Goal: Information Seeking & Learning: Learn about a topic

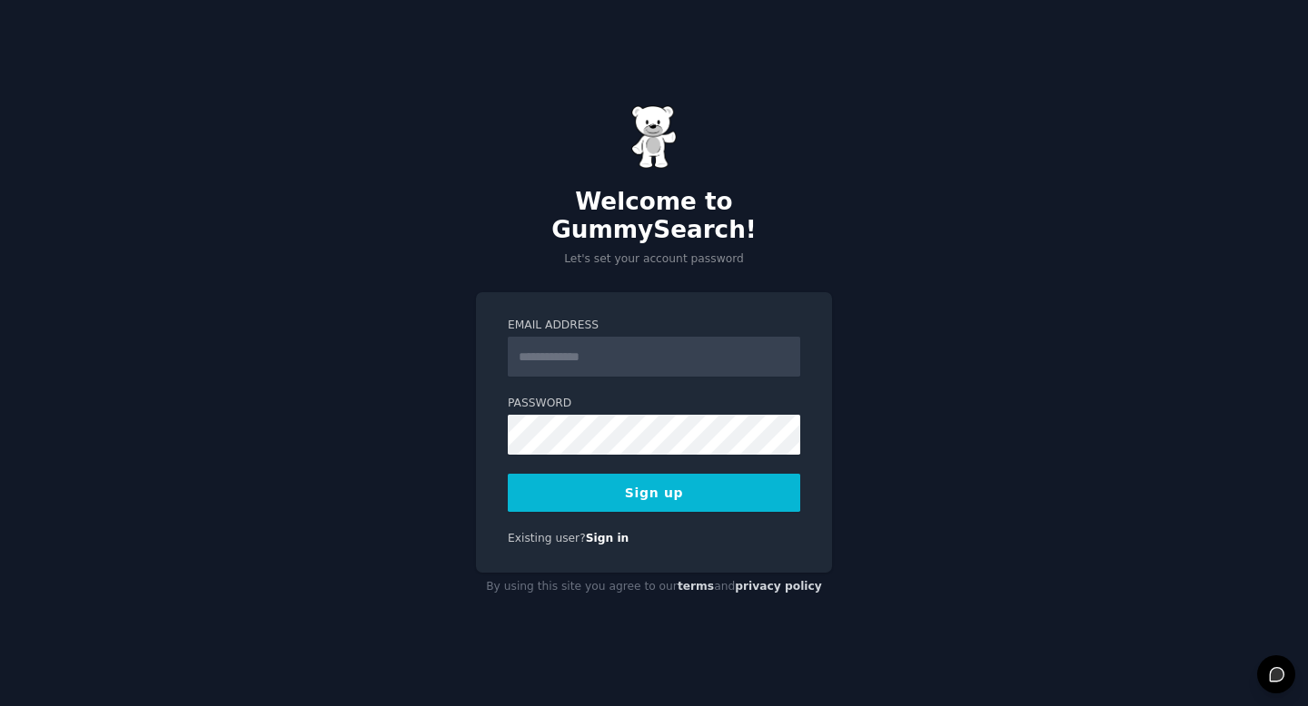
click at [665, 342] on input "Email Address" at bounding box center [654, 357] width 292 height 40
type input "**********"
click at [976, 295] on div "**********" at bounding box center [654, 353] width 1308 height 706
click at [680, 480] on button "Sign up" at bounding box center [654, 493] width 292 height 38
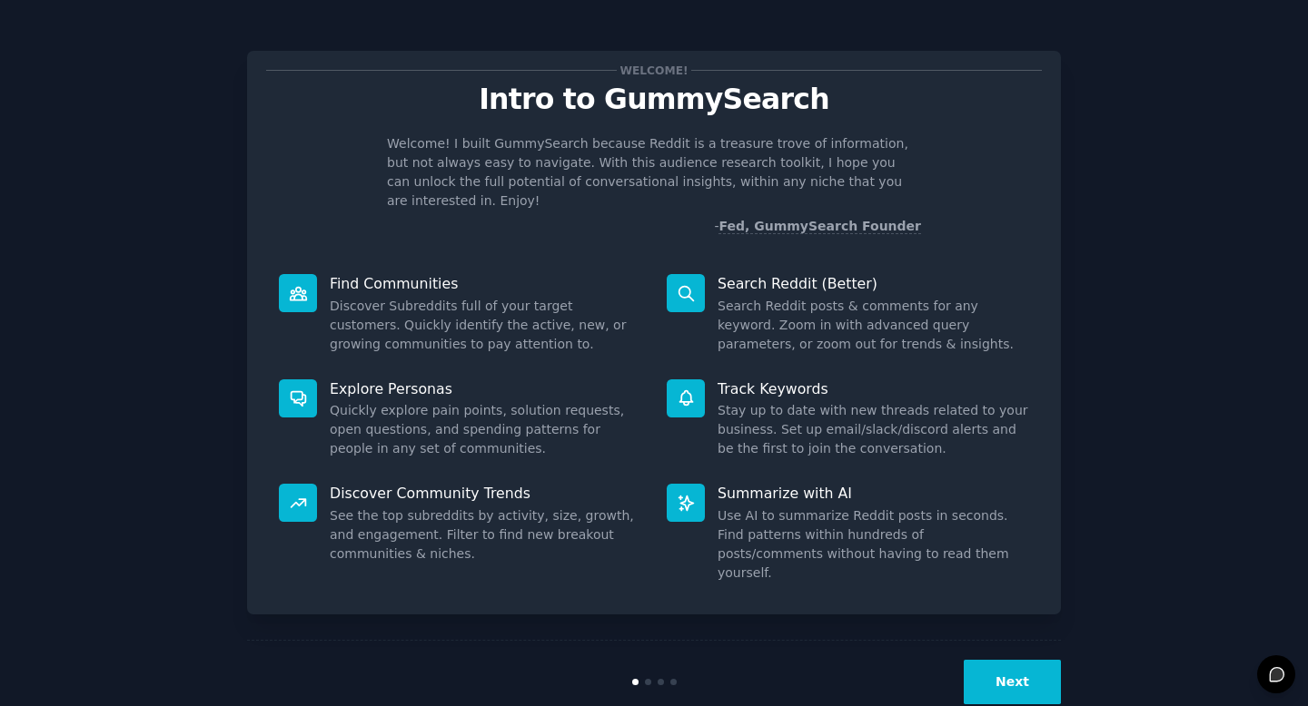
click at [1128, 184] on div "Welcome! Intro to GummySearch Welcome! I built GummySearch because Reddit is a …" at bounding box center [653, 374] width 1257 height 698
click at [985, 660] on button "Next" at bounding box center [1011, 682] width 97 height 44
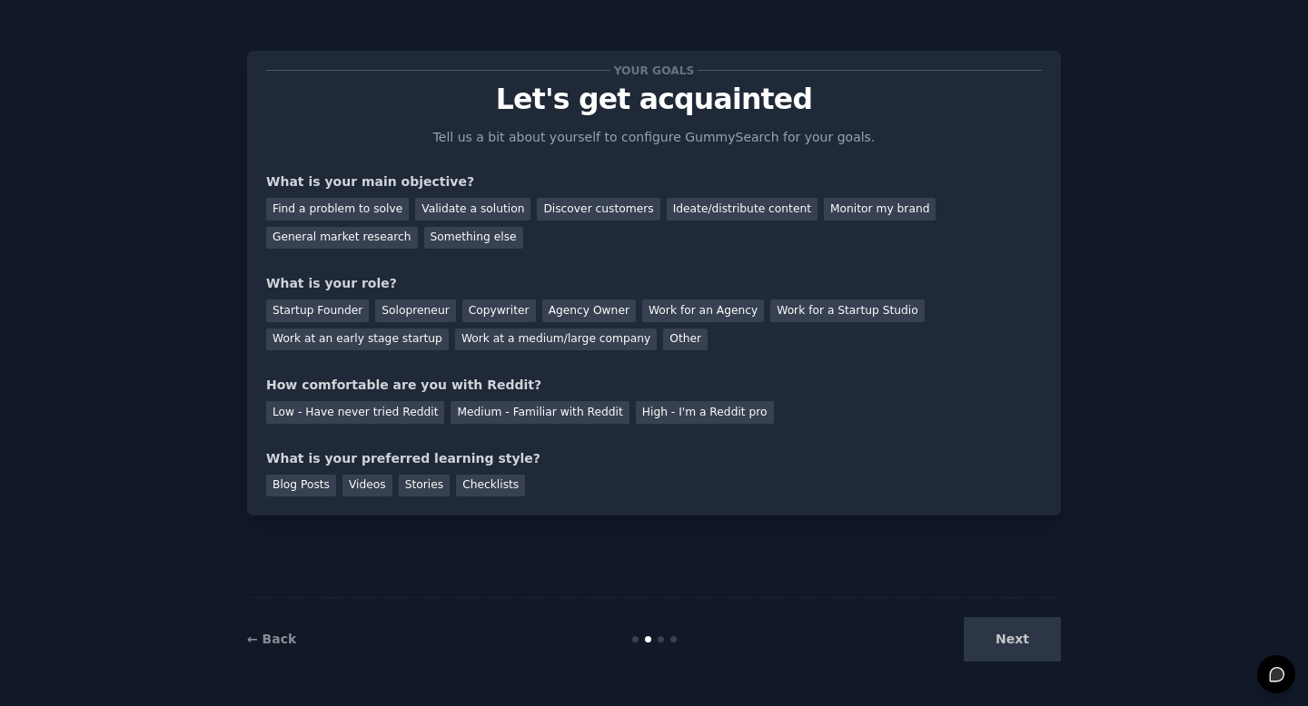
click at [985, 643] on div "Next" at bounding box center [925, 639] width 272 height 44
click at [1007, 637] on div "Next" at bounding box center [925, 639] width 272 height 44
click at [383, 209] on div "Find a problem to solve" at bounding box center [337, 209] width 143 height 23
click at [573, 211] on div "Discover customers" at bounding box center [598, 209] width 123 height 23
click at [513, 319] on div "Copywriter" at bounding box center [499, 311] width 74 height 23
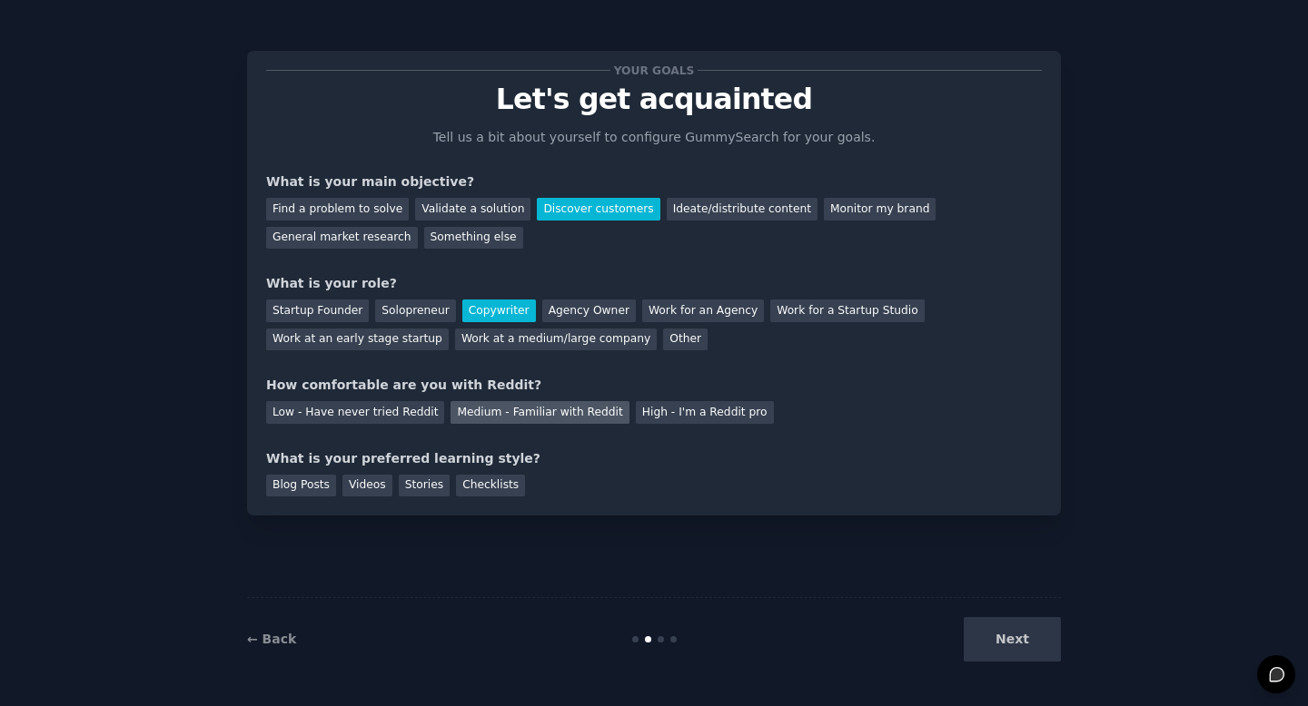
click at [525, 417] on div "Medium - Familiar with Reddit" at bounding box center [539, 412] width 178 height 23
click at [303, 498] on div "Your goals Let's get acquainted Tell us a bit about yourself to configure Gummy…" at bounding box center [654, 283] width 814 height 465
click at [305, 494] on div "Blog Posts" at bounding box center [301, 486] width 70 height 23
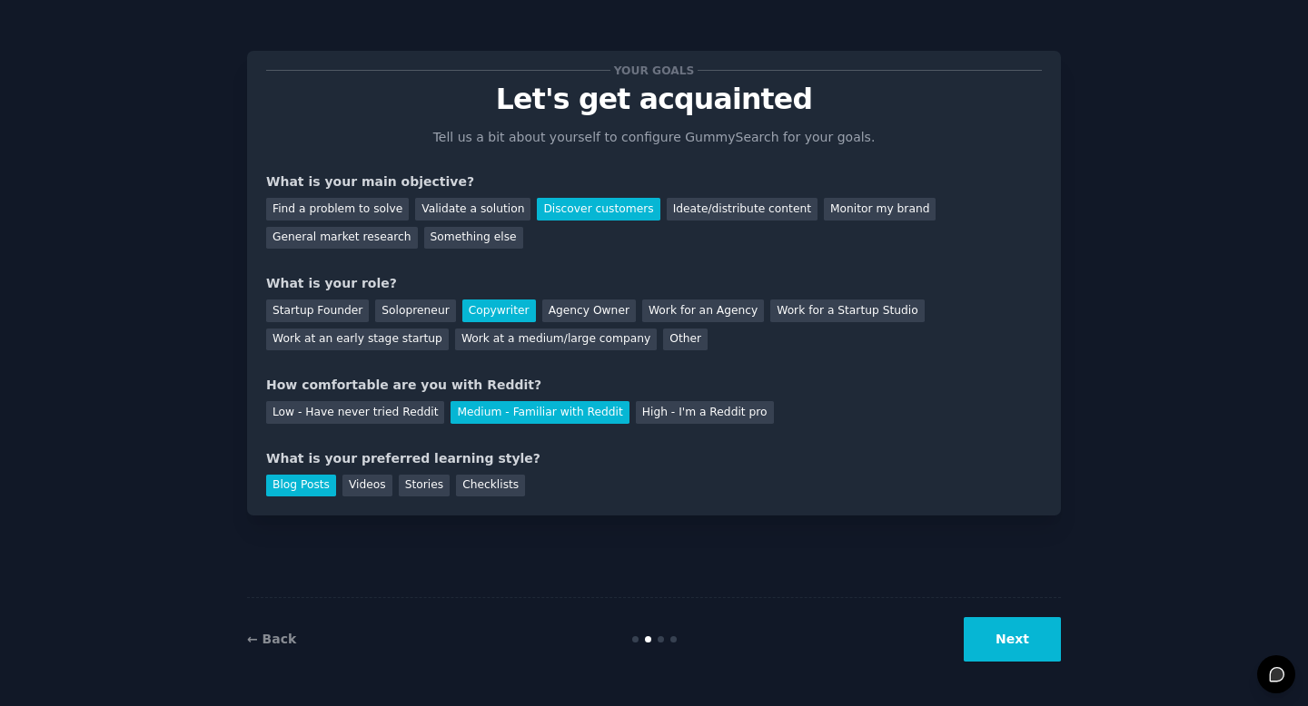
click at [993, 647] on button "Next" at bounding box center [1011, 639] width 97 height 44
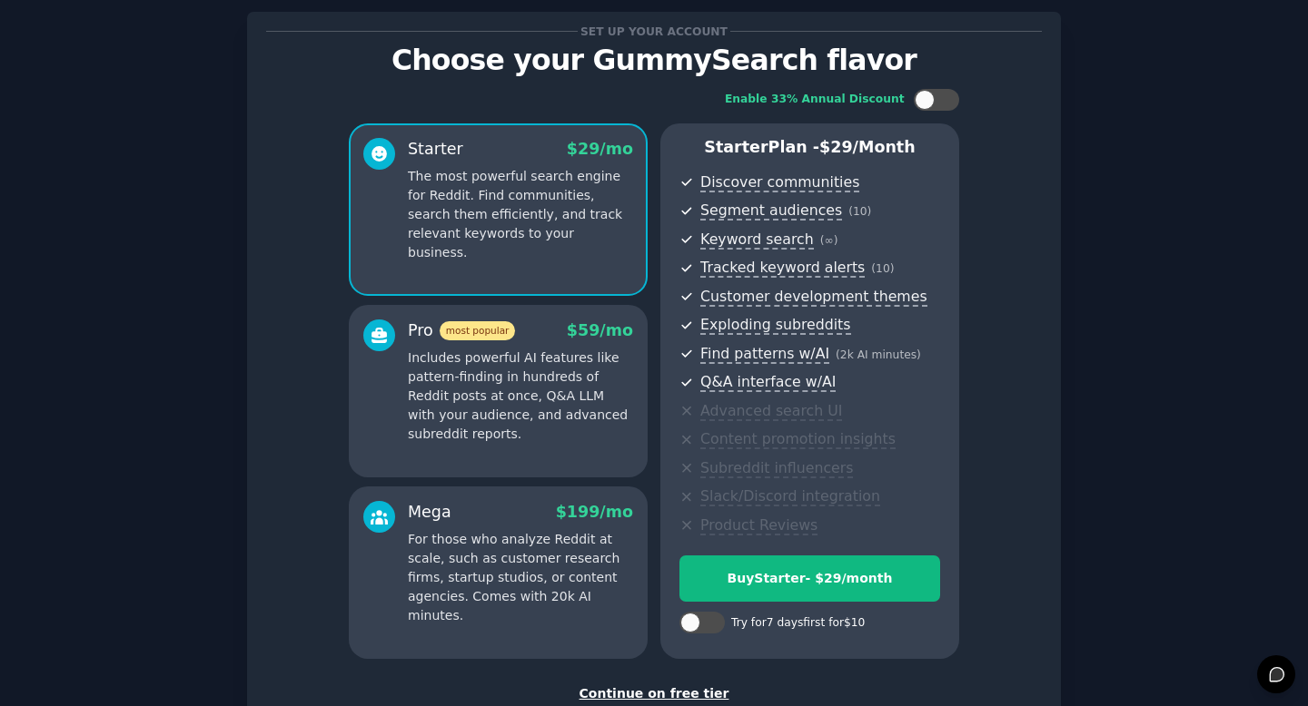
scroll to position [164, 0]
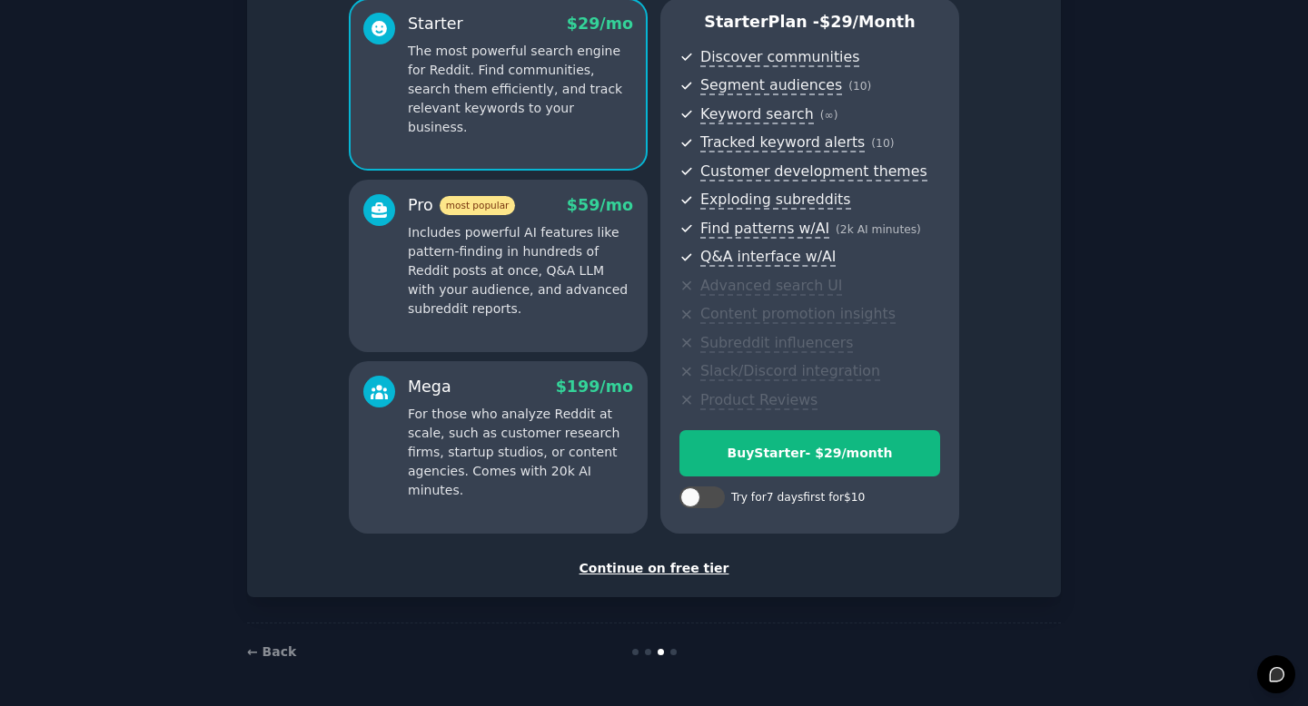
click at [693, 569] on div "Continue on free tier" at bounding box center [653, 568] width 775 height 19
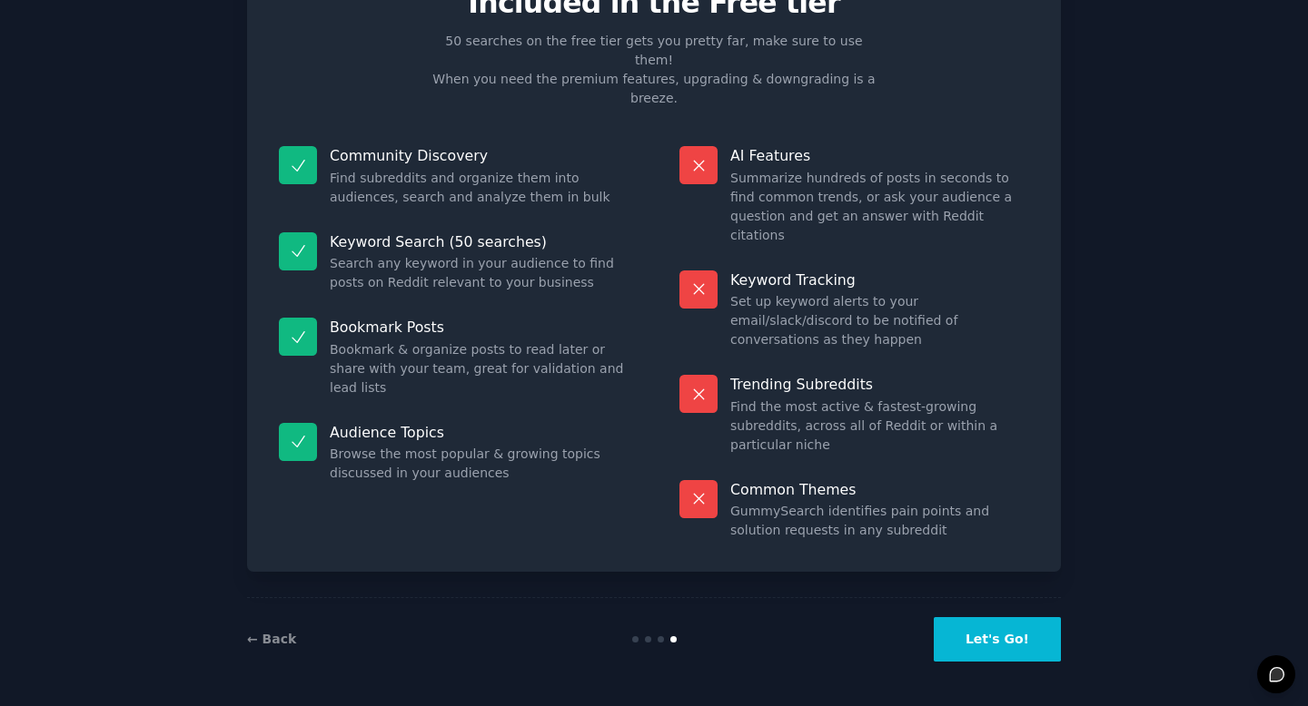
scroll to position [1, 0]
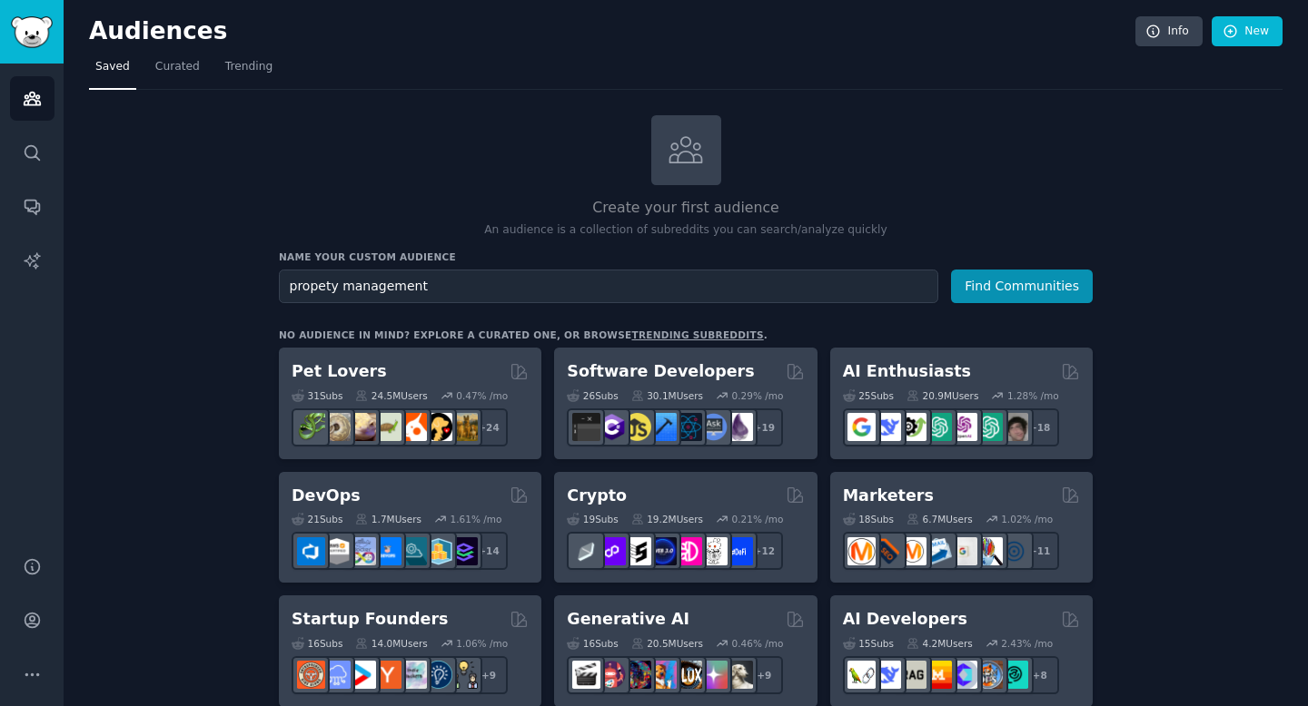
click at [315, 278] on input "propety management" at bounding box center [608, 287] width 659 height 34
type input "property management"
click at [1016, 290] on button "Find Communities" at bounding box center [1022, 287] width 142 height 34
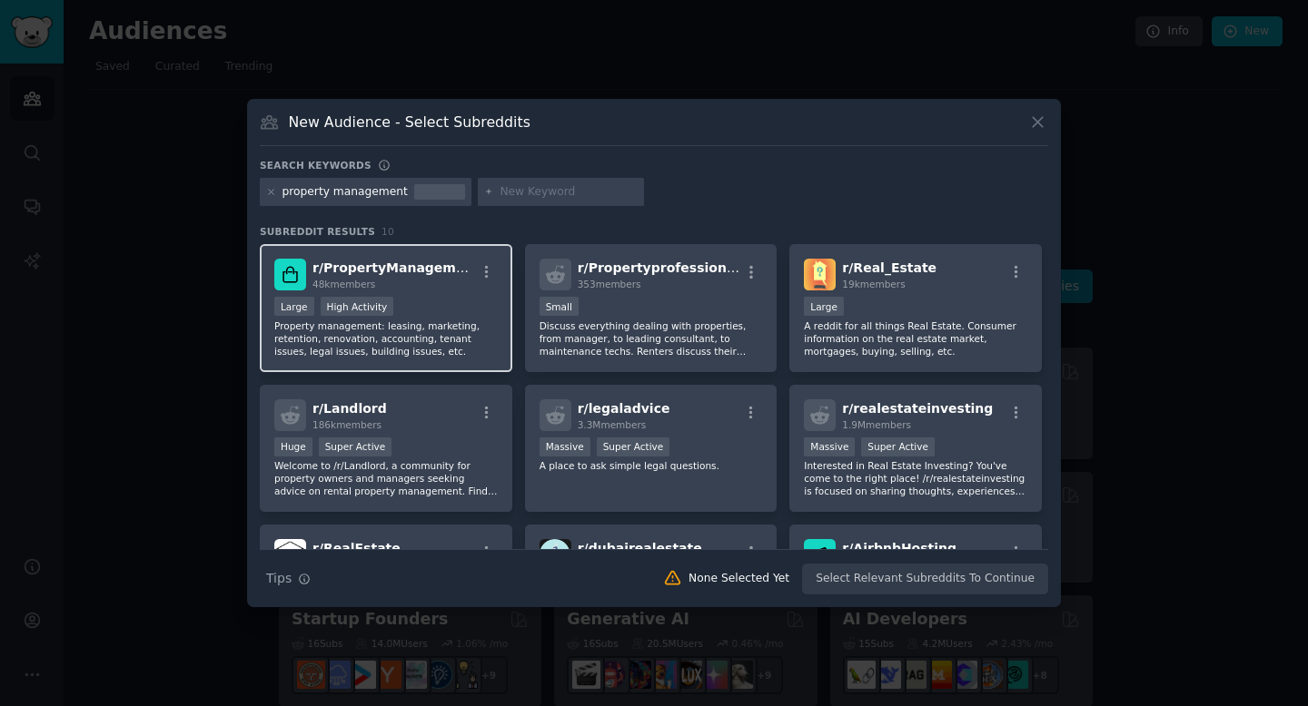
click at [455, 251] on div "r/ PropertyManagement 48k members Large High Activity Property management: leas…" at bounding box center [386, 308] width 252 height 128
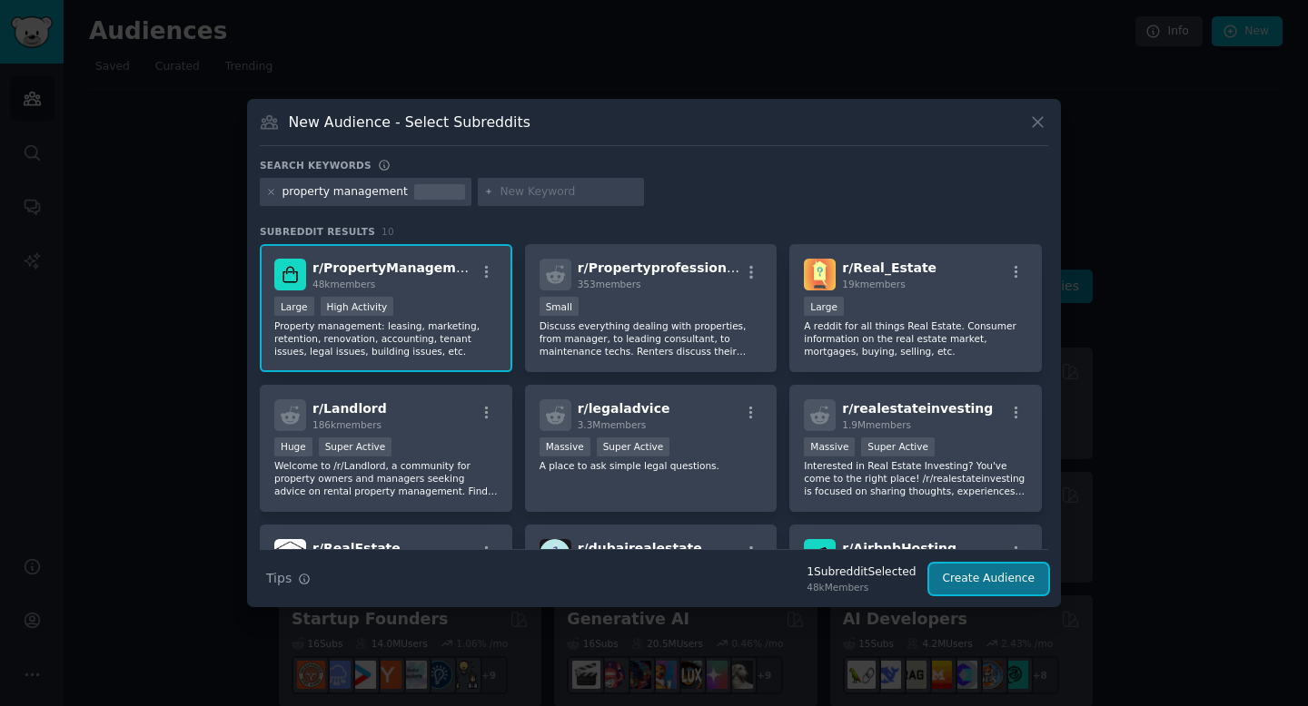
click at [984, 585] on button "Create Audience" at bounding box center [989, 579] width 120 height 31
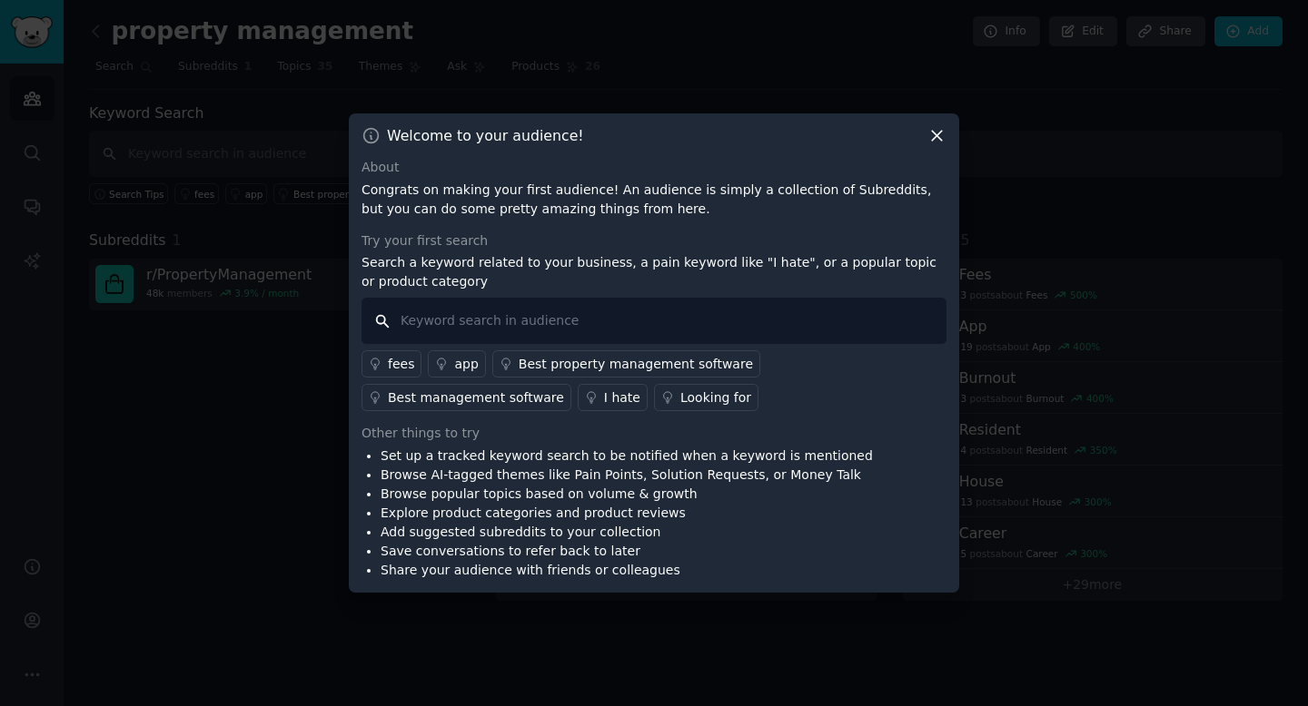
click at [819, 328] on input "text" at bounding box center [653, 321] width 585 height 46
type input "airbnb"
click at [372, 331] on input "airbnb" at bounding box center [653, 321] width 585 height 46
click at [479, 325] on input "airbnb" at bounding box center [653, 321] width 585 height 46
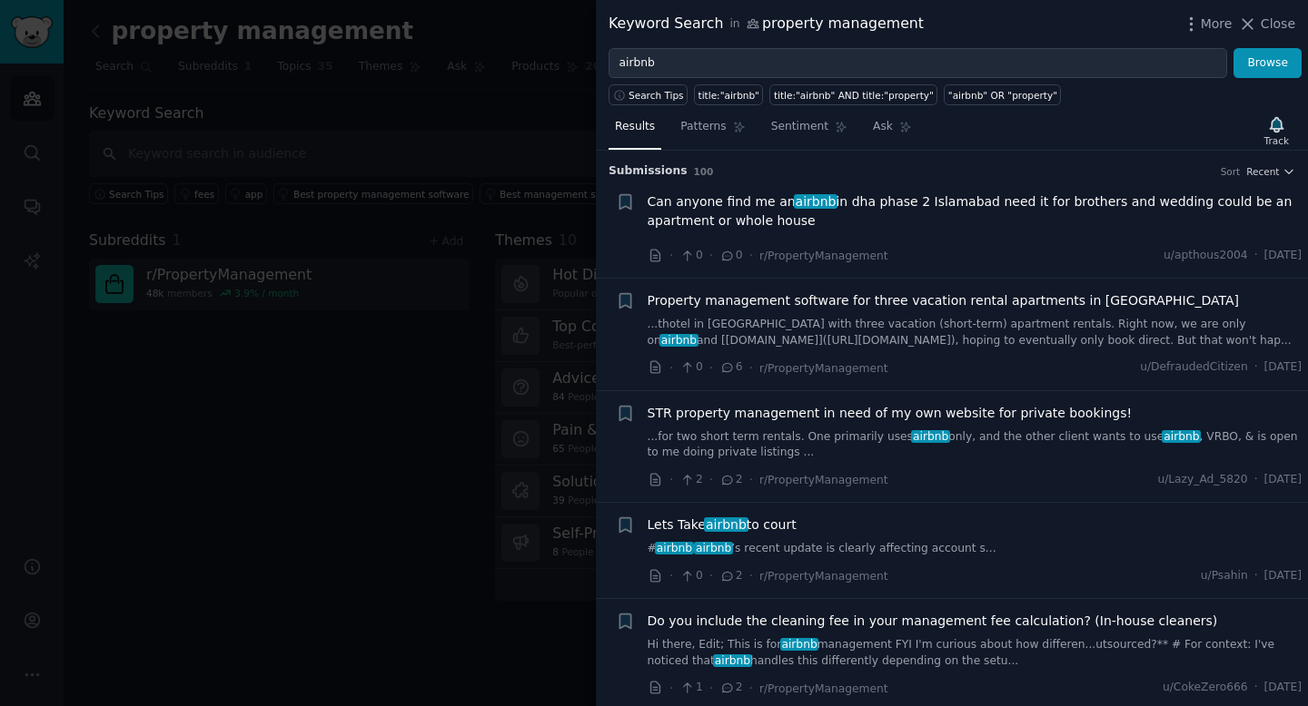
click at [342, 532] on div at bounding box center [654, 353] width 1308 height 706
click at [1289, 18] on div "Keyword Search in property management More Close airbnb Browse Search Tips titl…" at bounding box center [952, 353] width 712 height 706
click at [1288, 22] on div "Keyword Search in property management More Close airbnb Browse Search Tips titl…" at bounding box center [952, 353] width 712 height 706
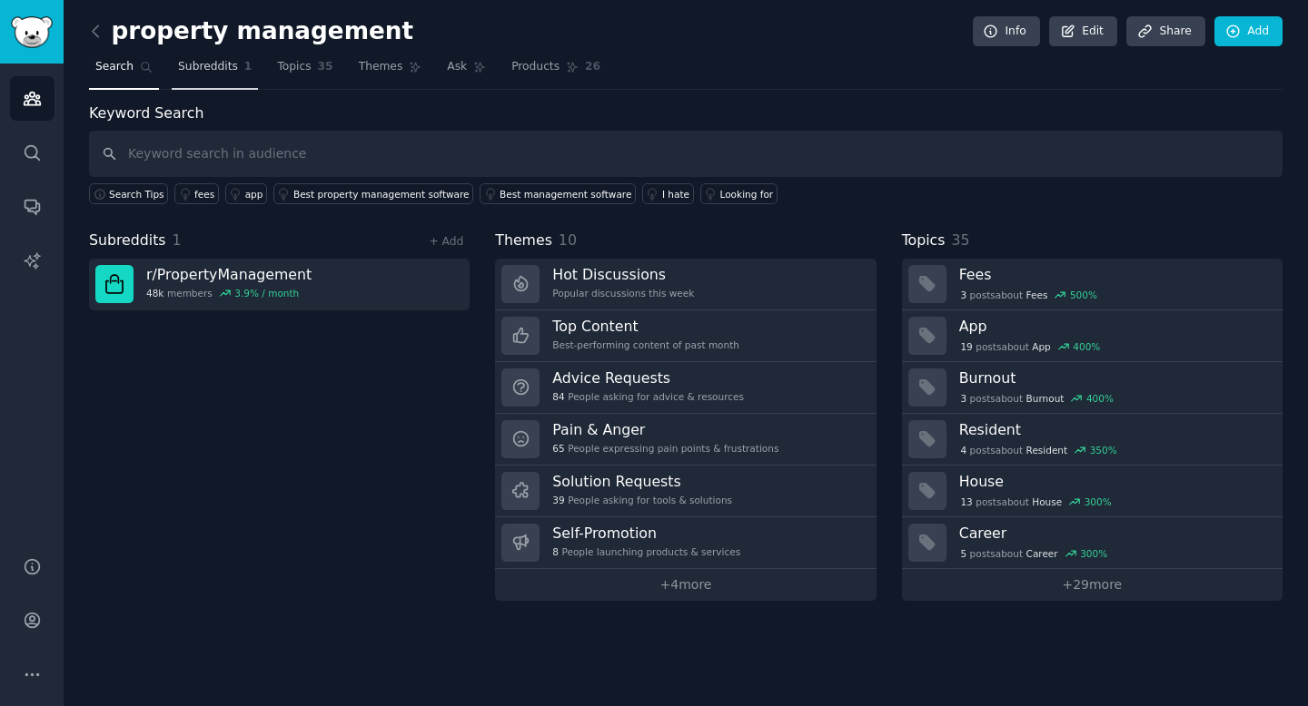
click at [211, 75] on link "Subreddits 1" at bounding box center [215, 71] width 86 height 37
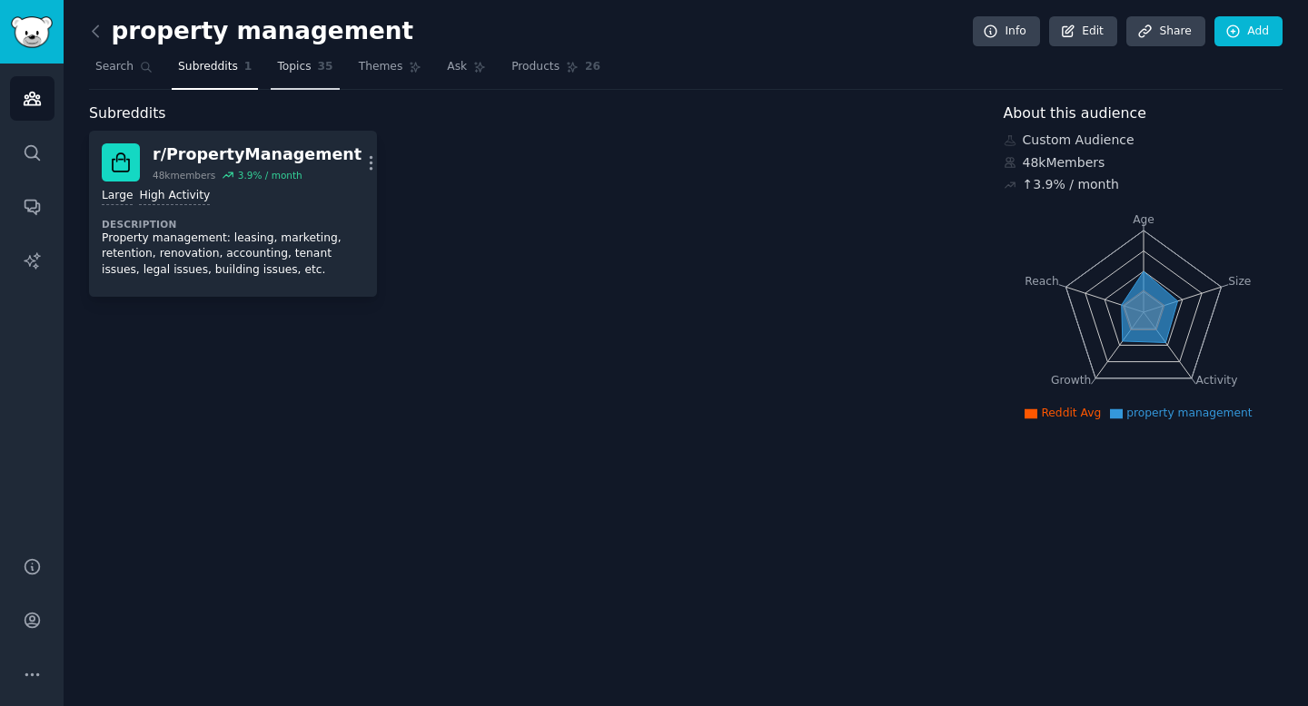
click at [303, 82] on link "Topics 35" at bounding box center [305, 71] width 68 height 37
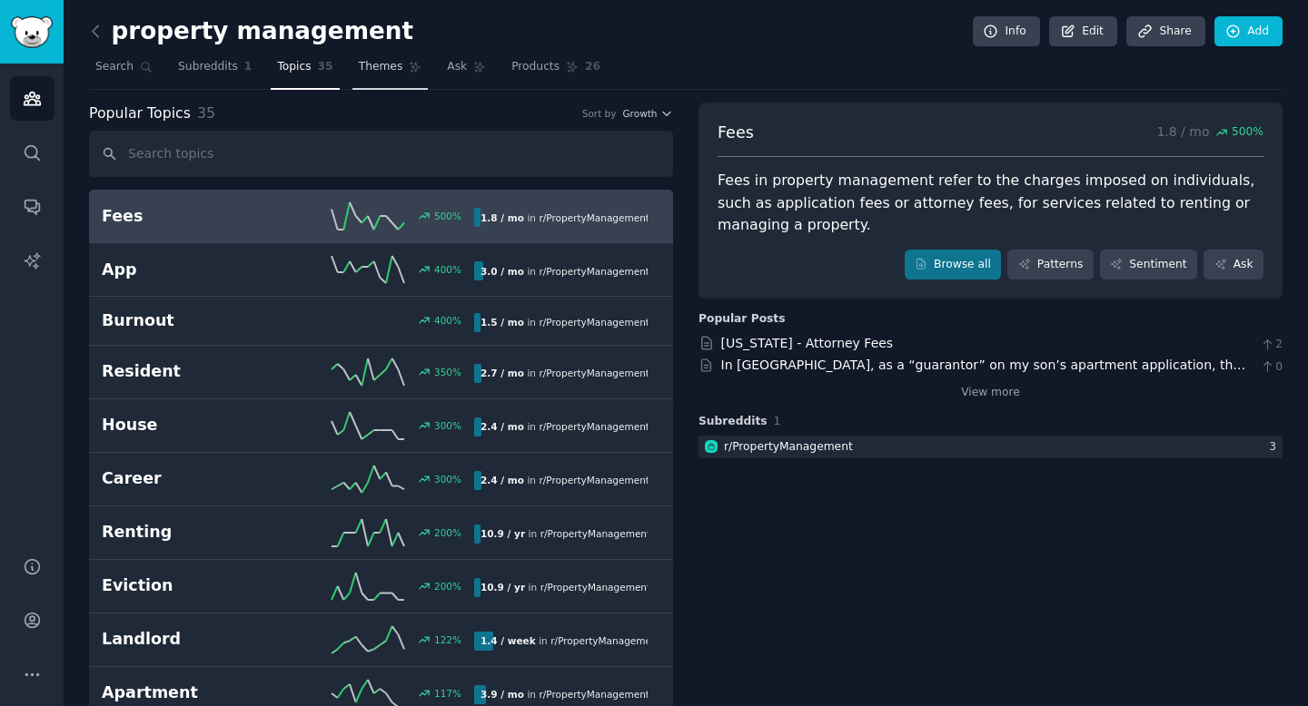
click at [398, 77] on link "Themes" at bounding box center [390, 71] width 76 height 37
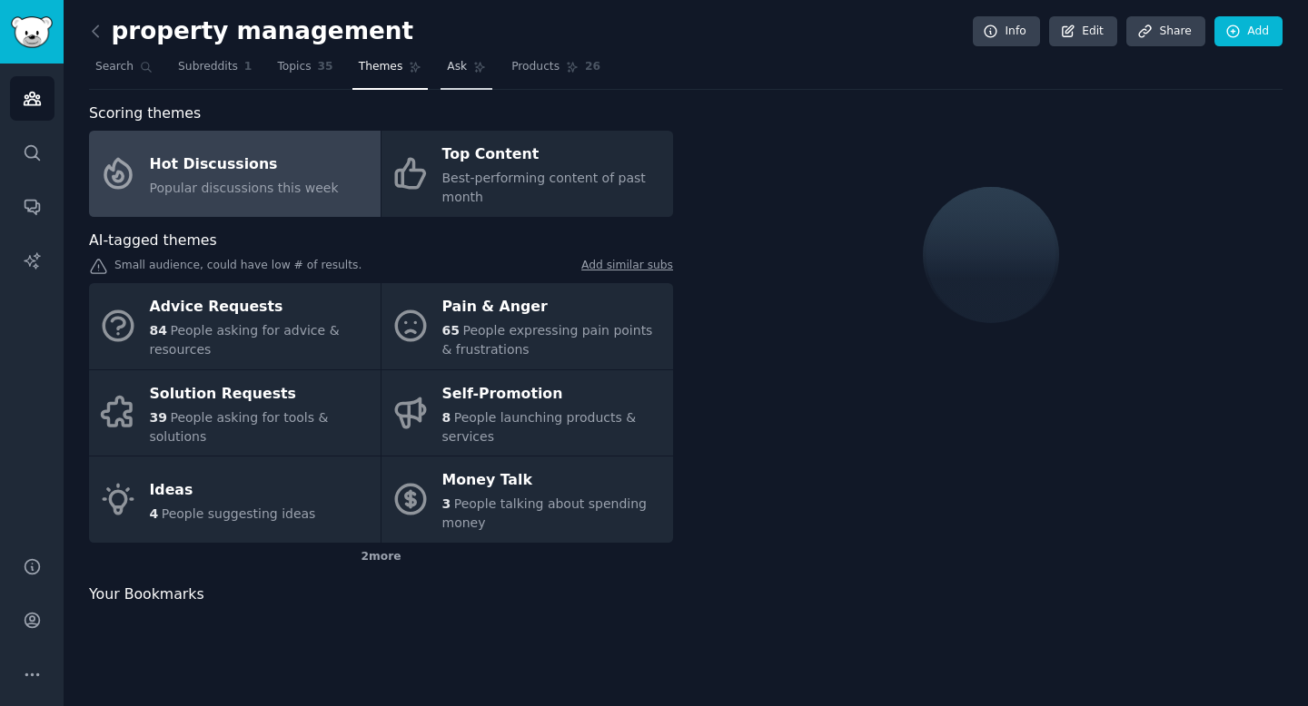
click at [440, 77] on link "Ask" at bounding box center [466, 71] width 52 height 37
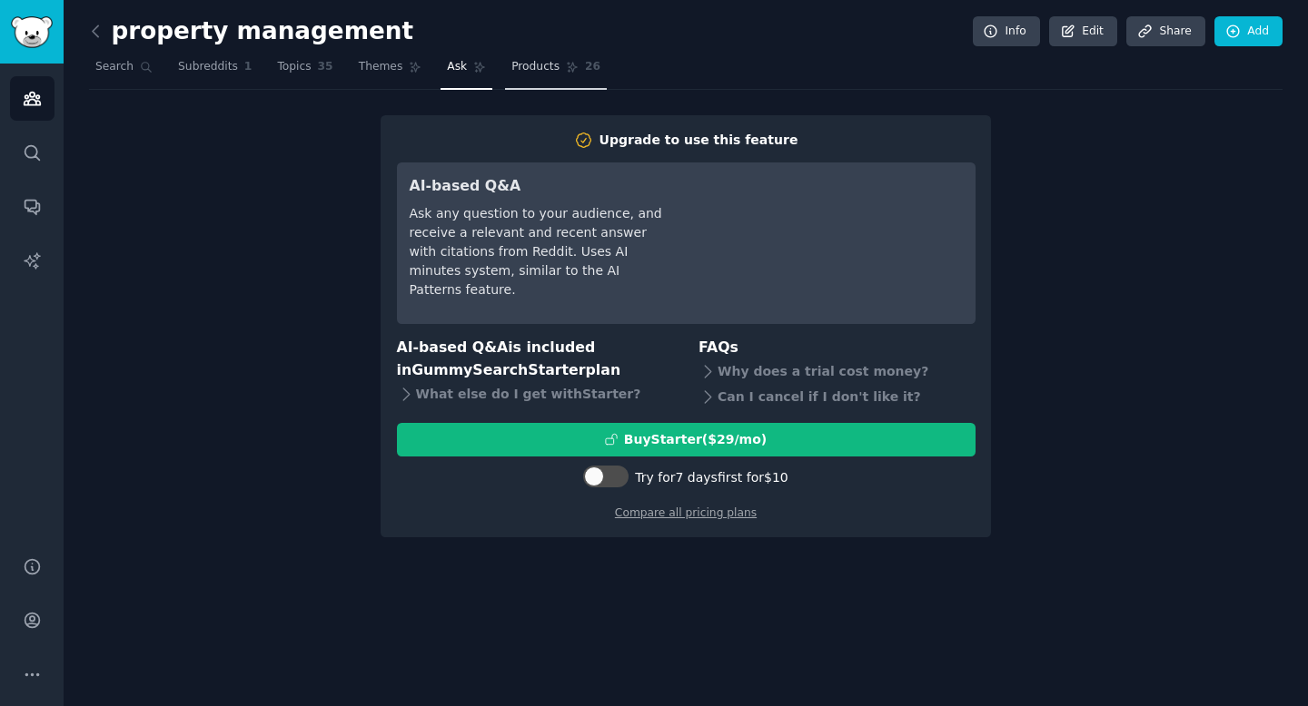
click at [517, 75] on link "Products 26" at bounding box center [556, 71] width 102 height 37
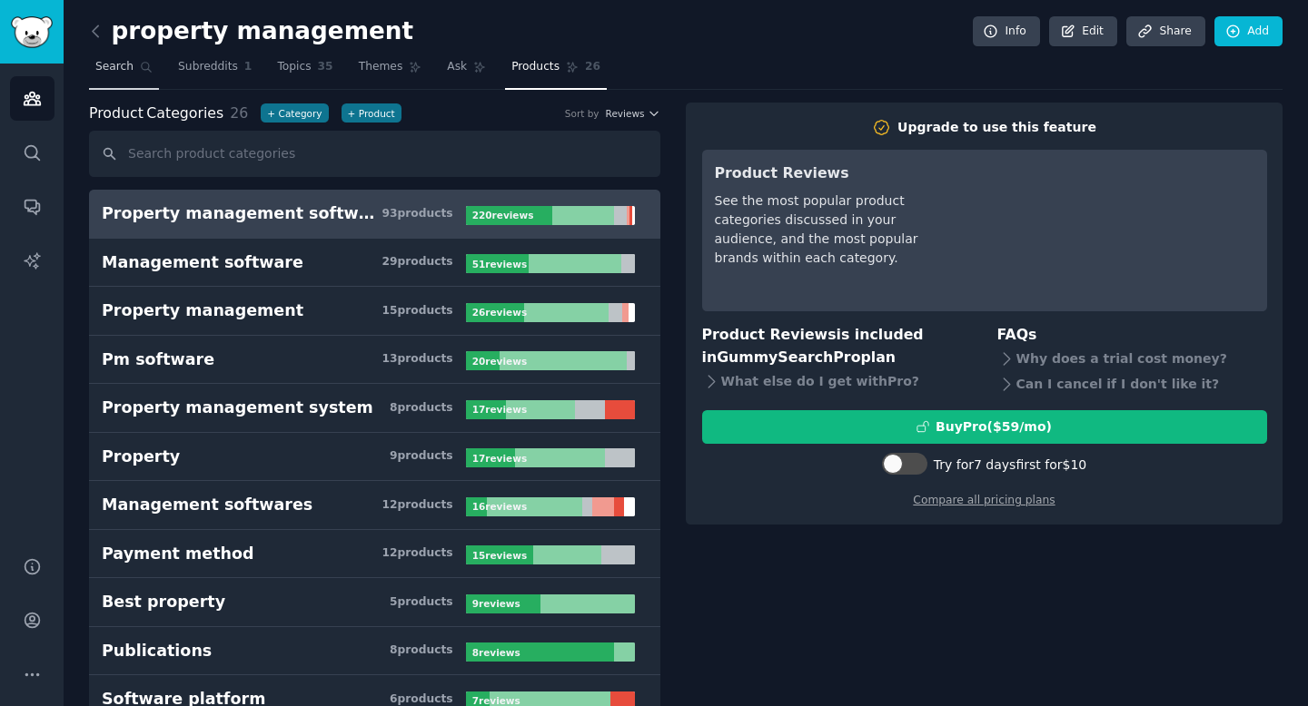
click at [127, 74] on span "Search" at bounding box center [114, 67] width 38 height 16
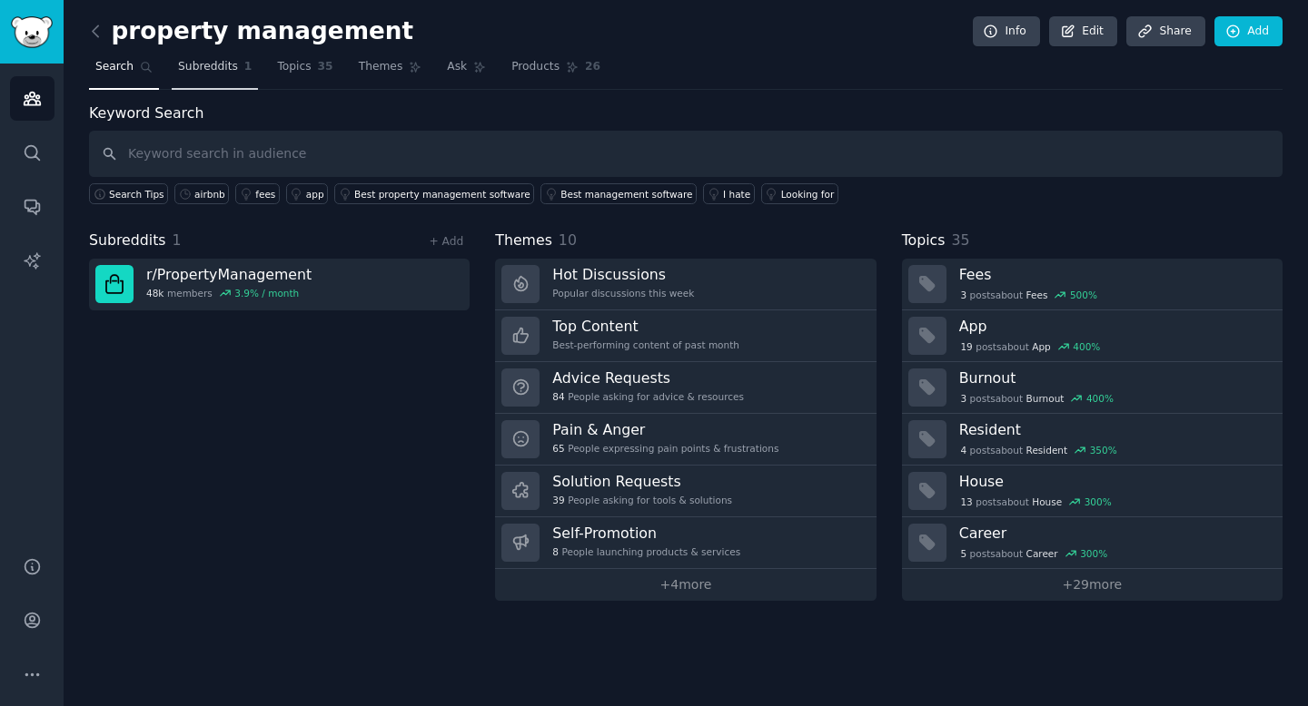
click at [230, 71] on span "Subreddits" at bounding box center [208, 67] width 60 height 16
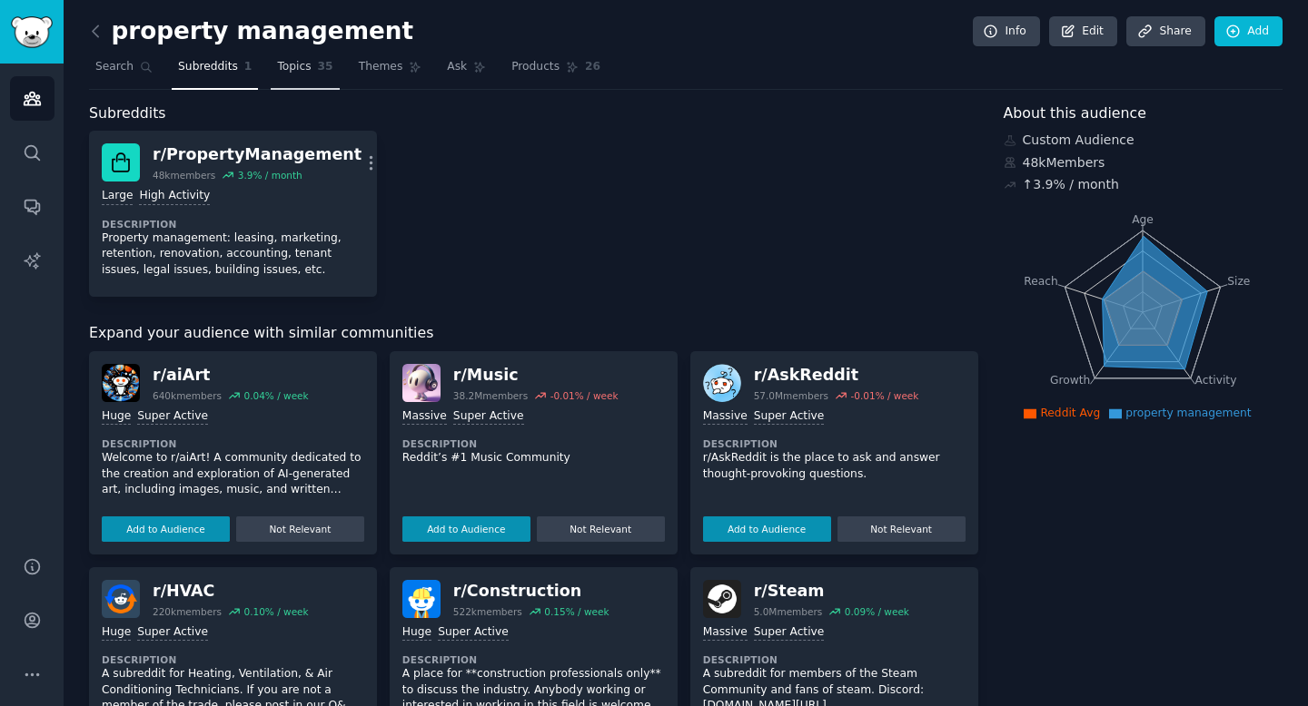
click at [291, 55] on link "Topics 35" at bounding box center [305, 71] width 68 height 37
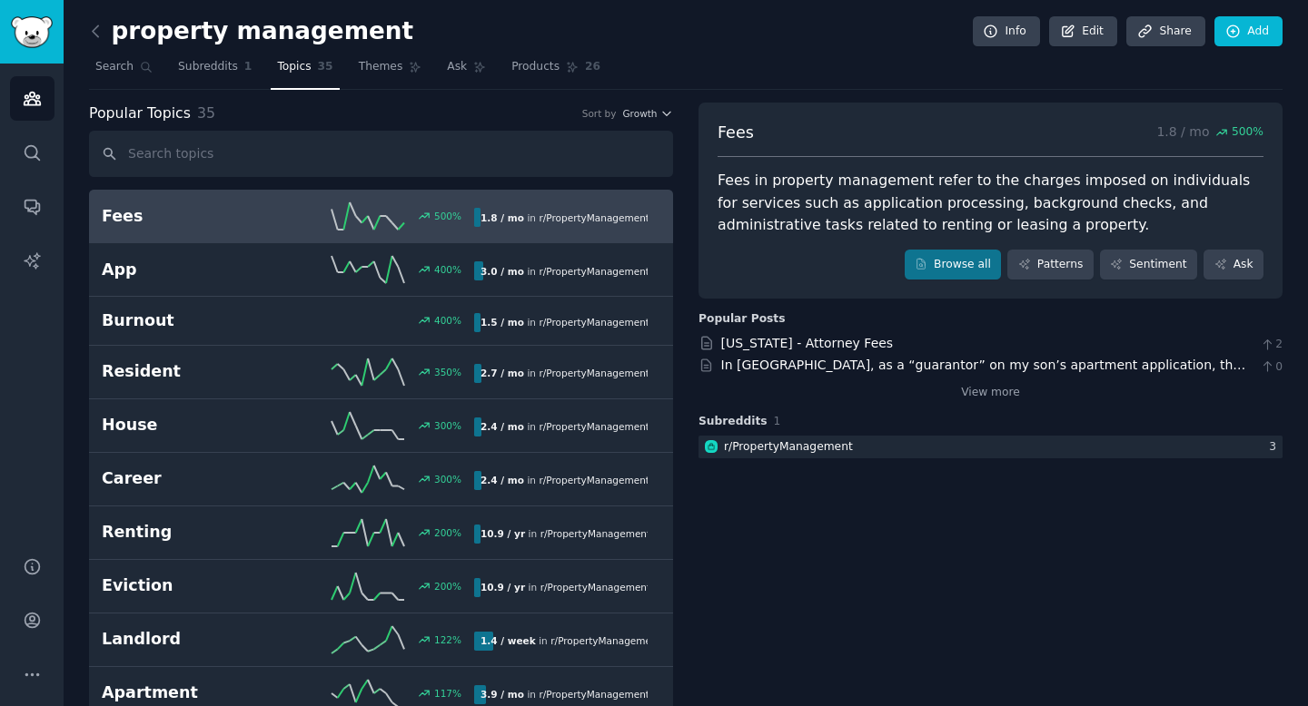
click at [430, 157] on input "text" at bounding box center [381, 154] width 584 height 46
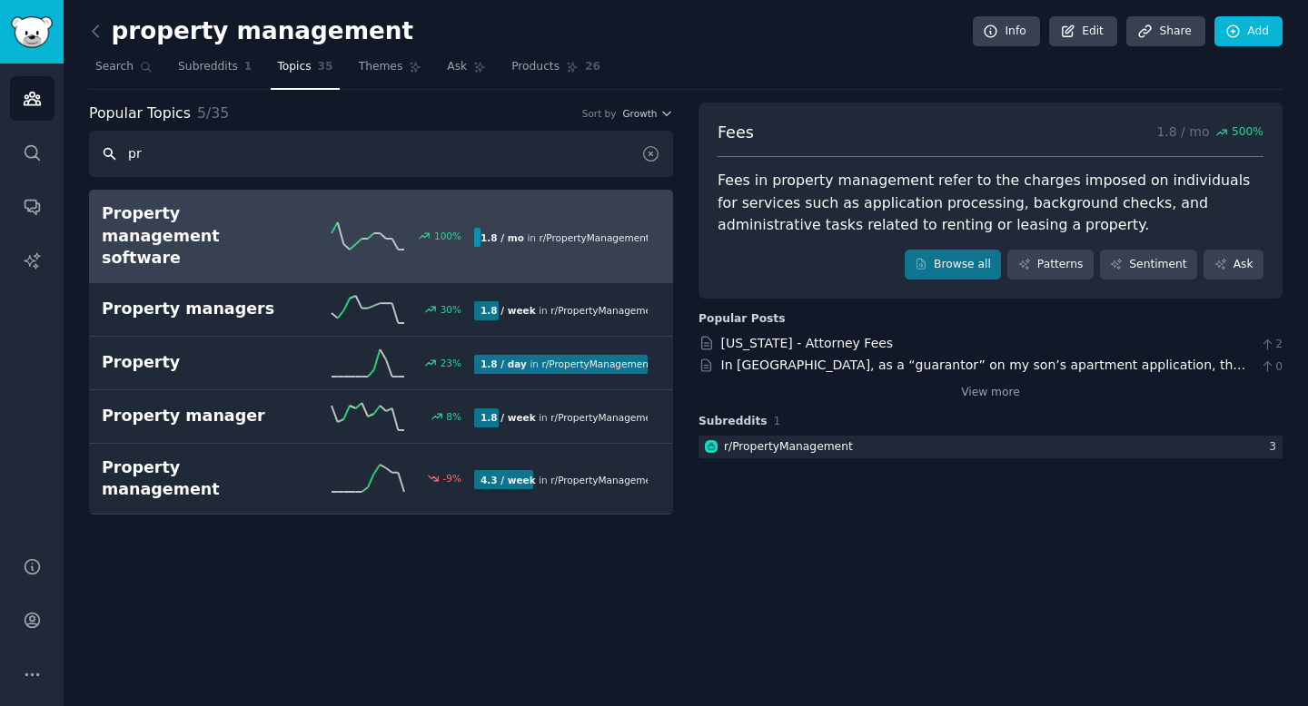
type input "pr"
click at [283, 224] on h2 "Property management software" at bounding box center [195, 235] width 186 height 67
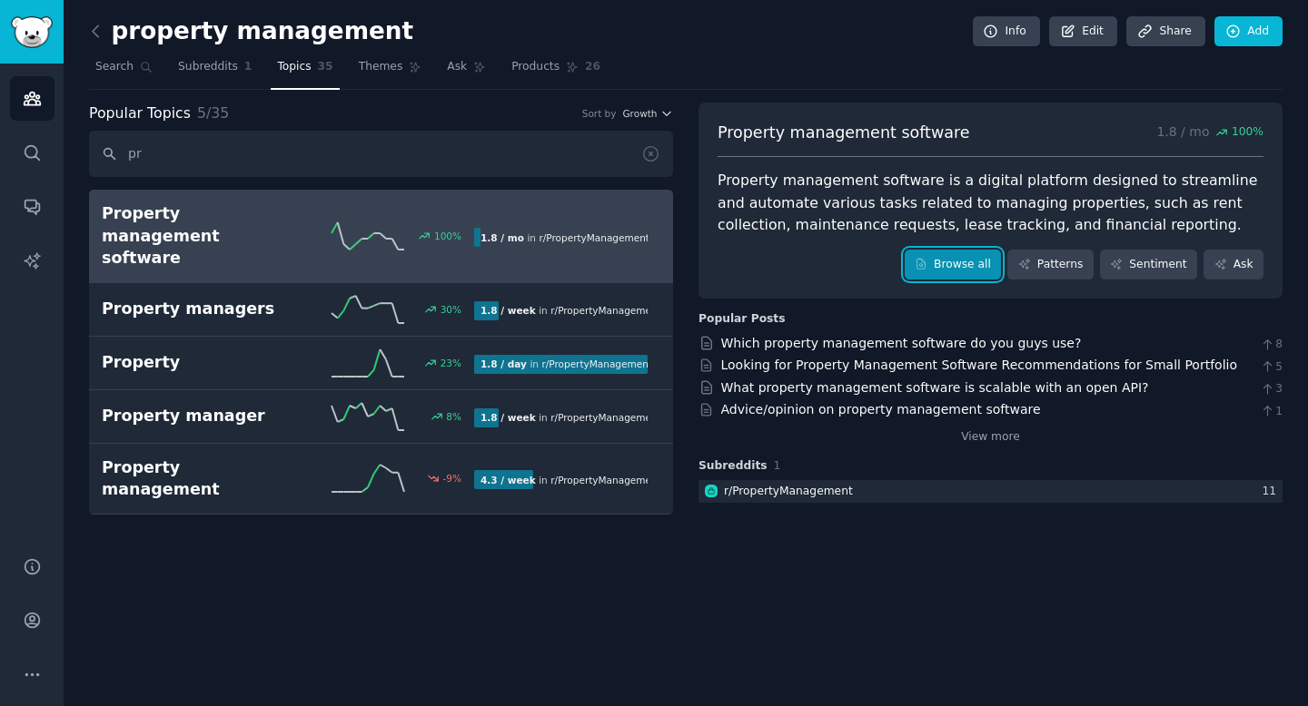
click at [949, 270] on link "Browse all" at bounding box center [952, 265] width 97 height 31
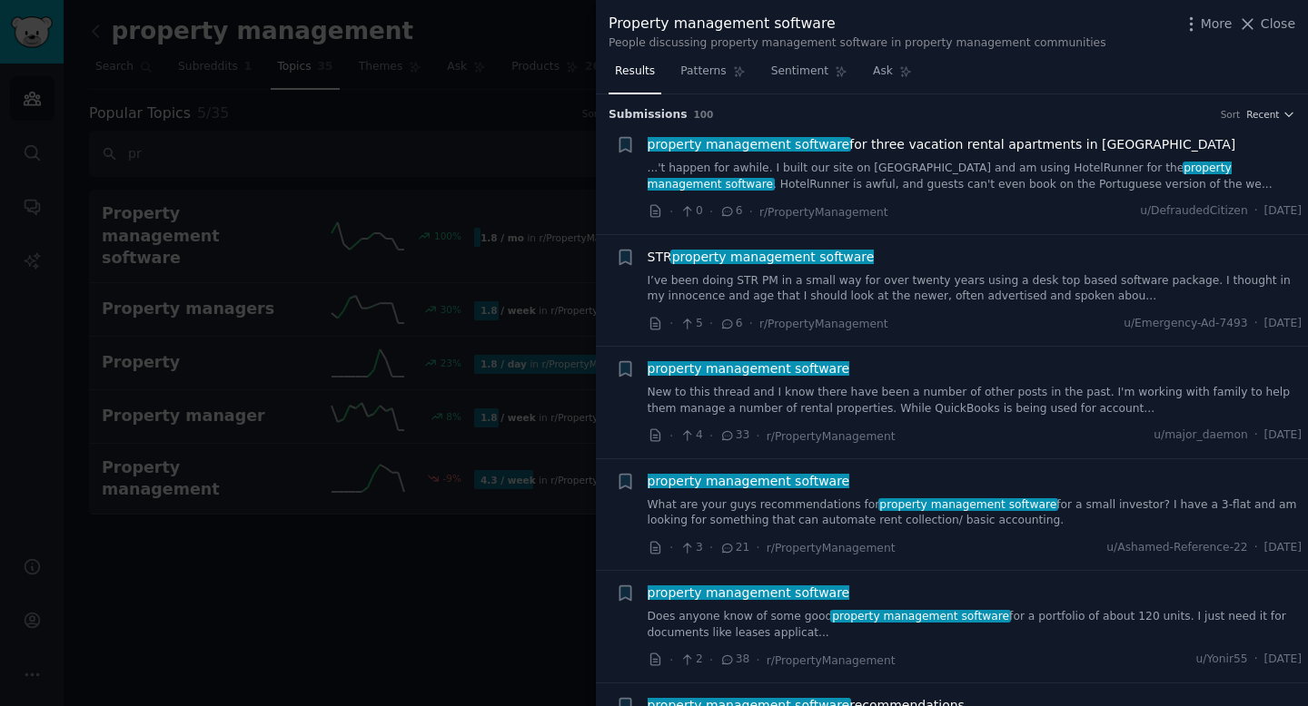
click at [825, 25] on div "Property management software" at bounding box center [857, 24] width 498 height 23
copy div "Property management software"
click at [1263, 28] on span "Close" at bounding box center [1277, 24] width 35 height 19
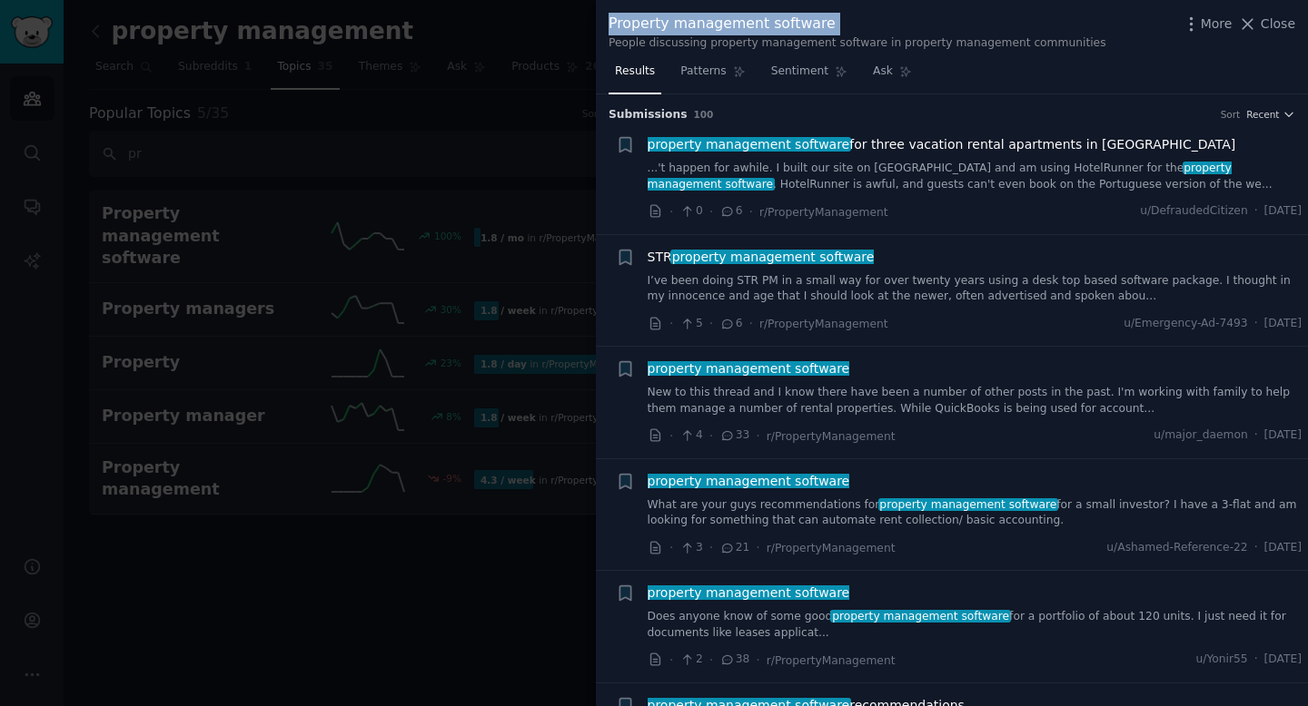
click at [1263, 27] on link "Add" at bounding box center [1248, 31] width 68 height 31
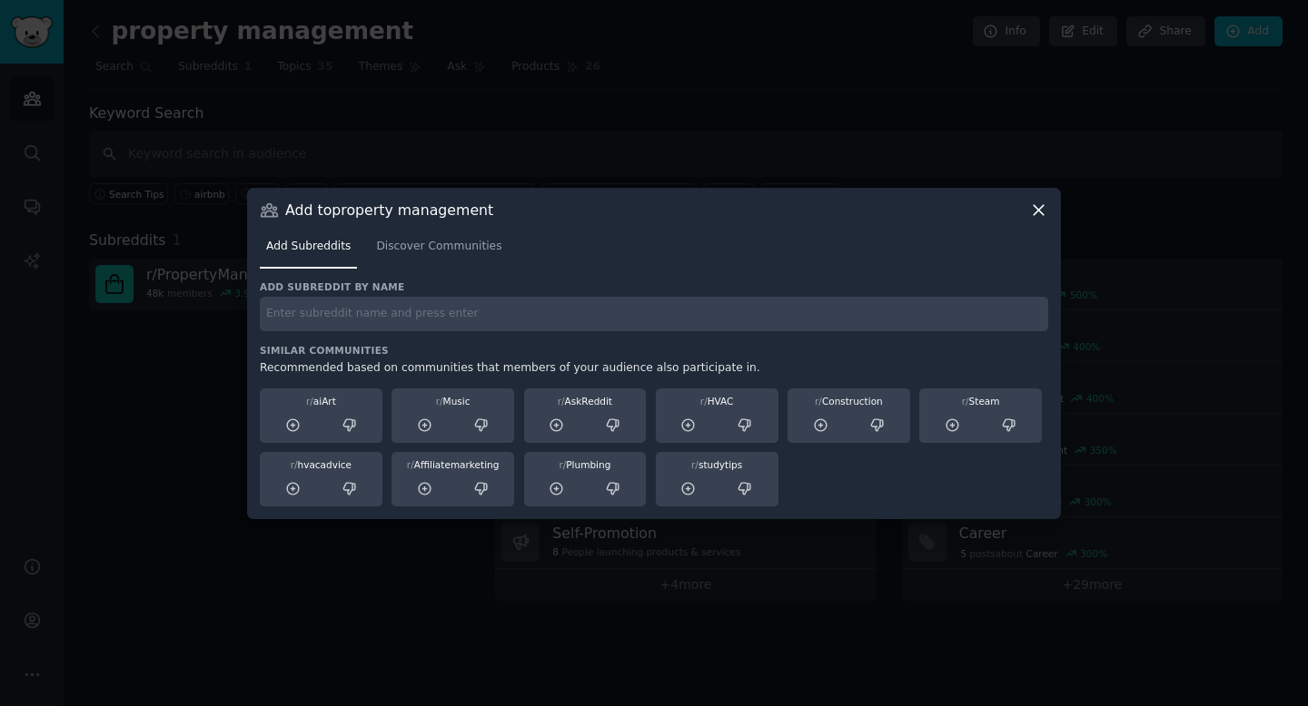
click at [668, 333] on div "Add subreddit by name Similar Communities Recommended based on communities that…" at bounding box center [654, 394] width 788 height 226
click at [667, 318] on input "text" at bounding box center [654, 314] width 788 height 35
type input "marketing"
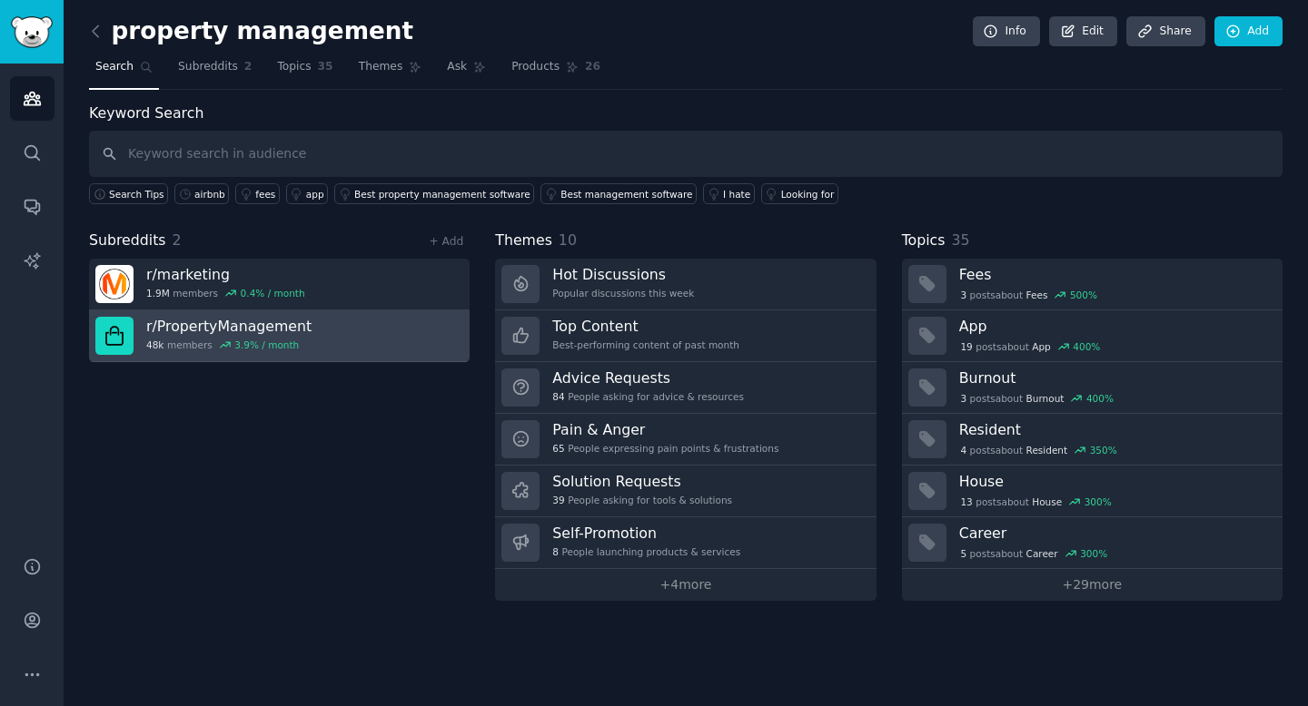
click at [374, 350] on link "r/ PropertyManagement 48k members 3.9 % / month" at bounding box center [279, 337] width 380 height 52
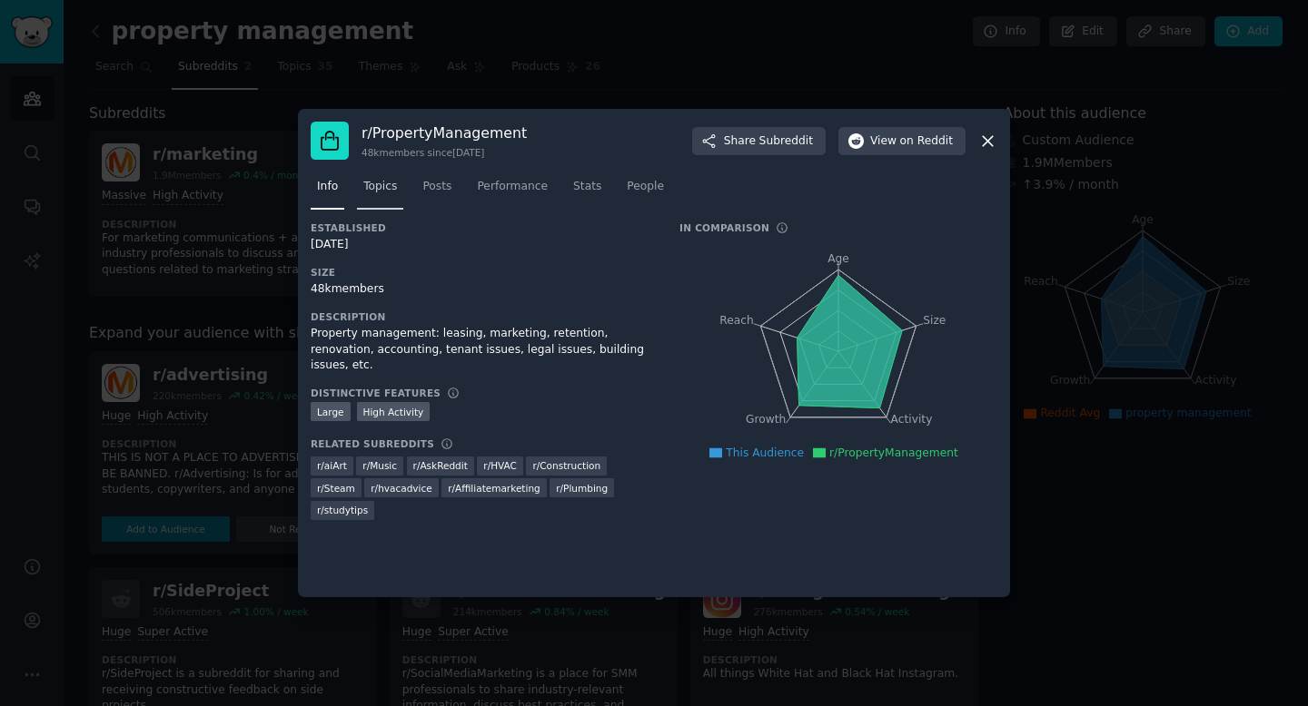
click at [388, 202] on link "Topics" at bounding box center [380, 191] width 46 height 37
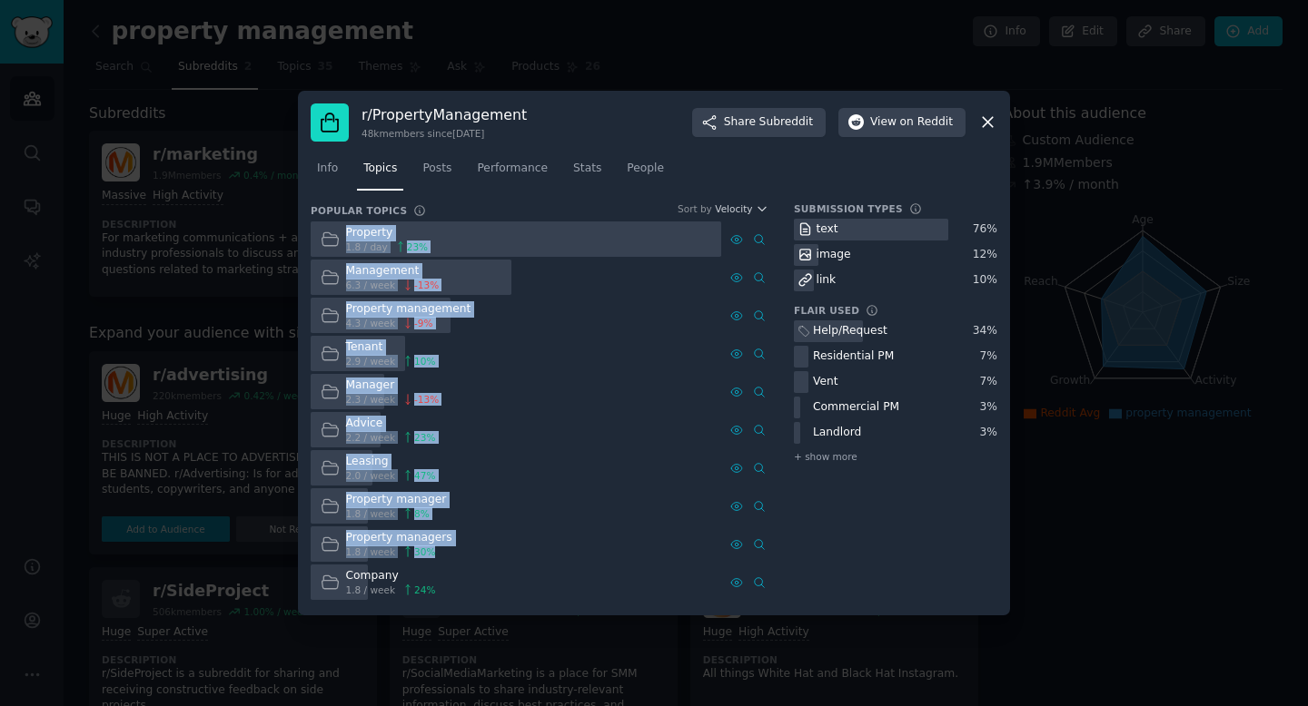
drag, startPoint x: 583, startPoint y: 582, endPoint x: 325, endPoint y: 232, distance: 435.2
click at [325, 232] on div "Property 1.8 / day 23 % Management 6.3 / week -13 % Property management 4.3 / w…" at bounding box center [540, 411] width 458 height 379
click at [599, 596] on div "Company 1.8 / week 24 %" at bounding box center [516, 582] width 410 height 35
drag, startPoint x: 599, startPoint y: 596, endPoint x: 372, endPoint y: 231, distance: 429.9
click at [372, 231] on div "Property 1.8 / day 23 % Management 6.3 / week -13 % Property management 4.3 / w…" at bounding box center [540, 411] width 458 height 379
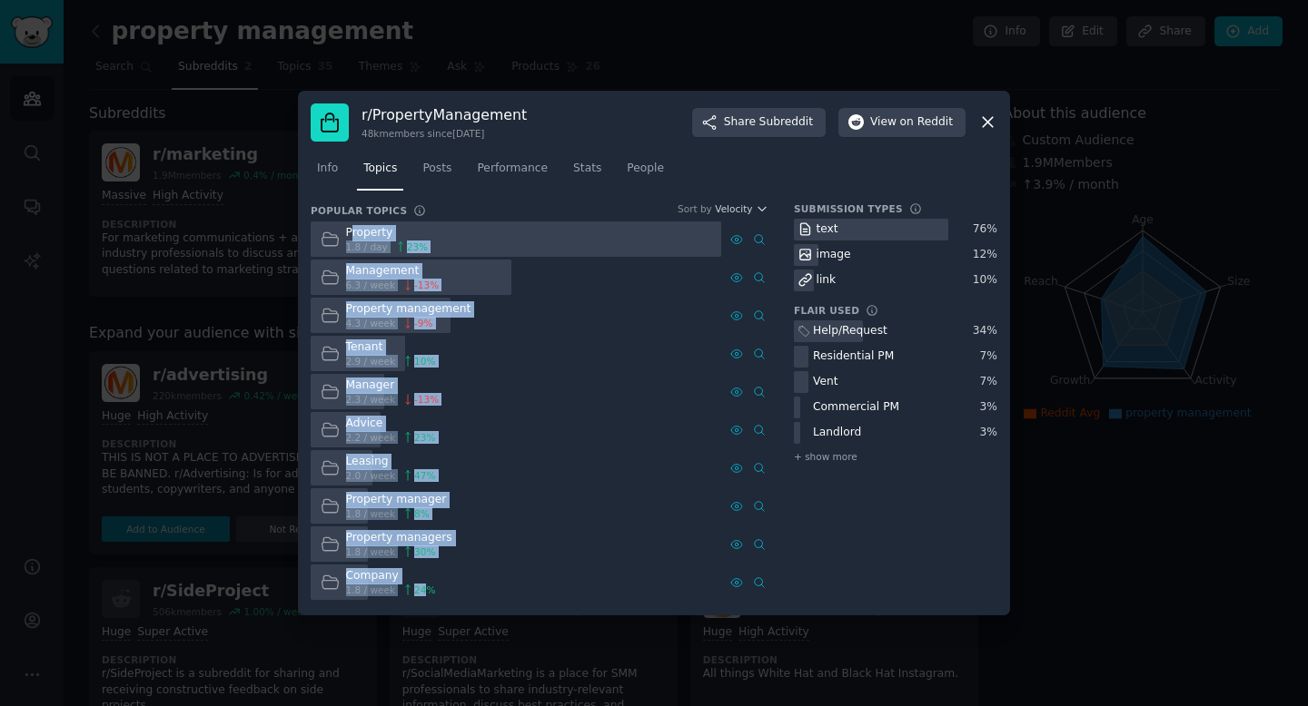
drag, startPoint x: 350, startPoint y: 229, endPoint x: 424, endPoint y: 588, distance: 367.2
click at [424, 588] on div "Property 1.8 / day 23 % Management 6.3 / week -13 % Property management 4.3 / w…" at bounding box center [540, 411] width 458 height 379
copy div "roperty 1.8 / day 23 % Management 6.3 / week -13 % Property management 4.3 / we…"
click at [985, 119] on icon at bounding box center [987, 122] width 19 height 19
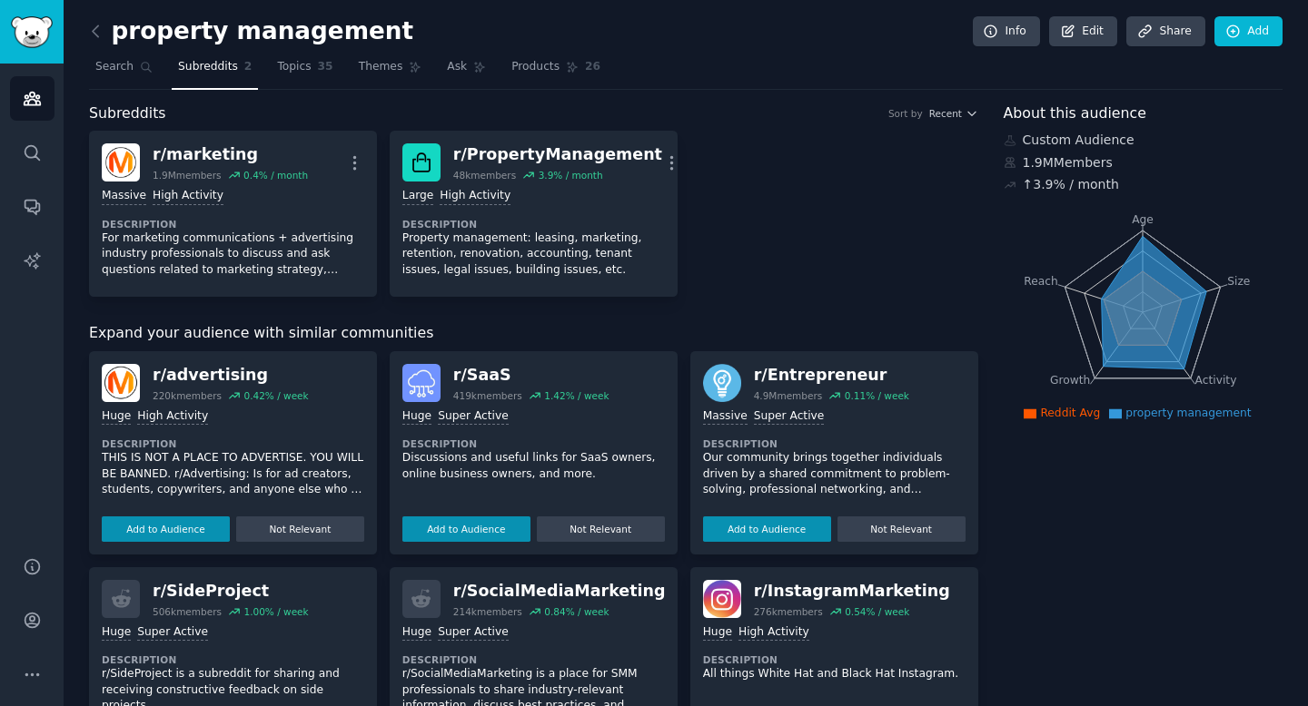
click at [210, 72] on span "Subreddits" at bounding box center [208, 67] width 60 height 16
click at [135, 63] on link "Search" at bounding box center [124, 71] width 70 height 37
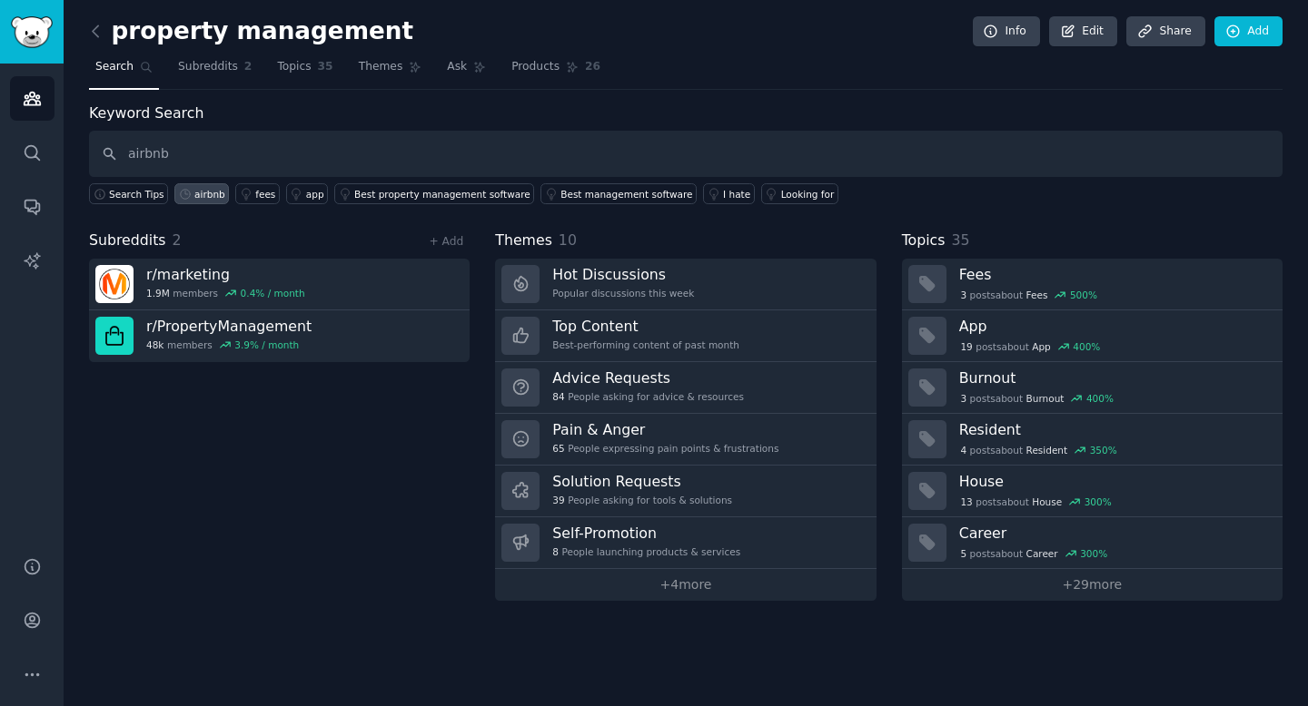
type input "airbnb"
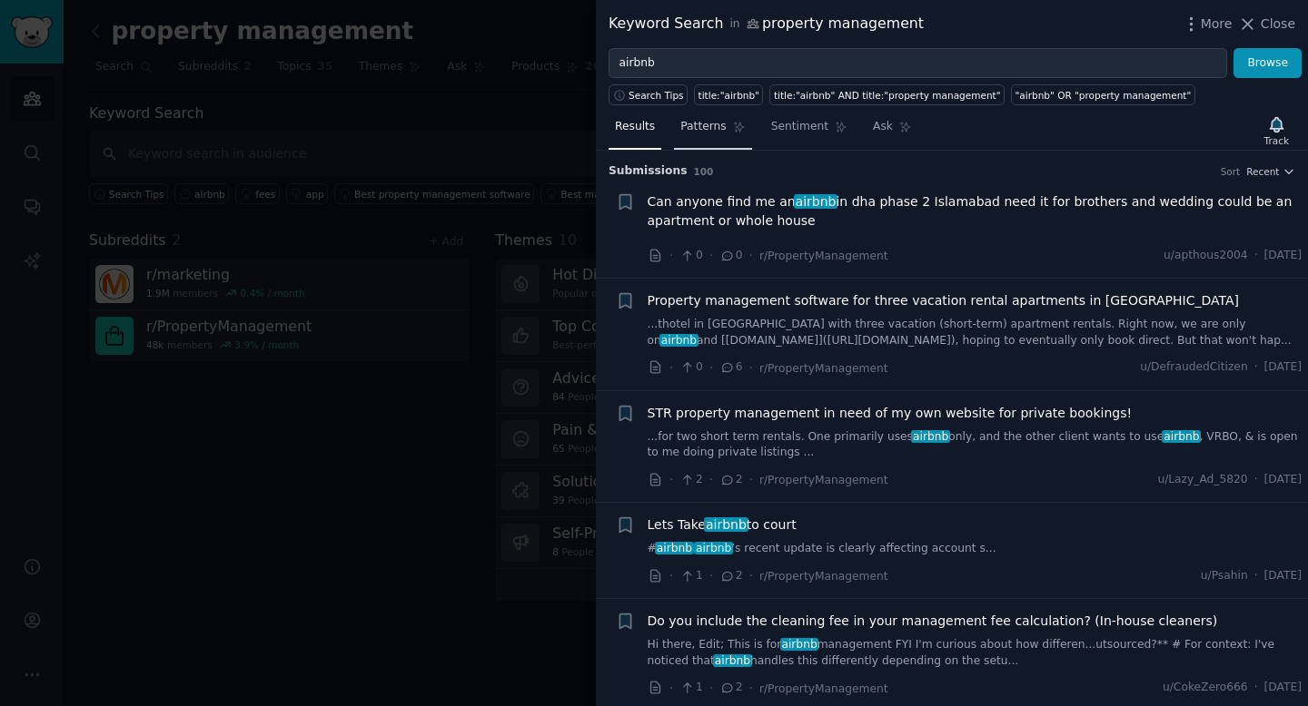
click at [714, 134] on link "Patterns" at bounding box center [712, 131] width 77 height 37
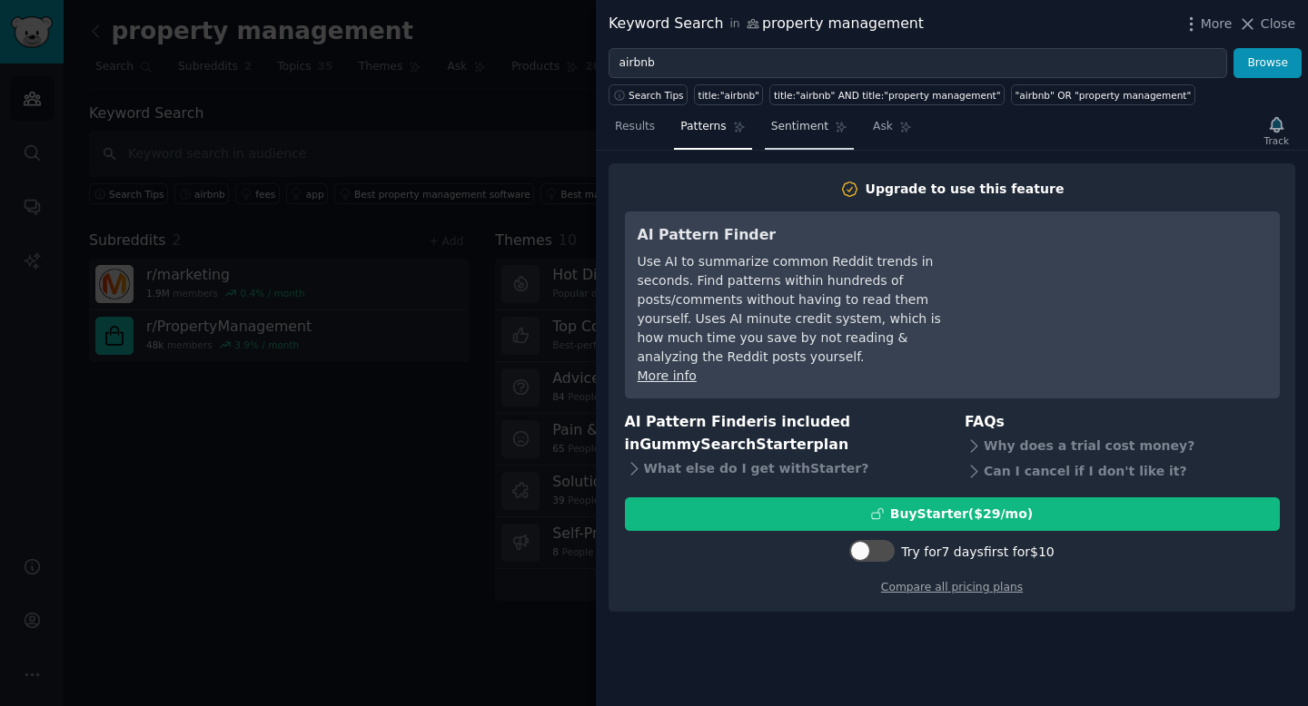
click at [772, 135] on link "Sentiment" at bounding box center [809, 131] width 89 height 37
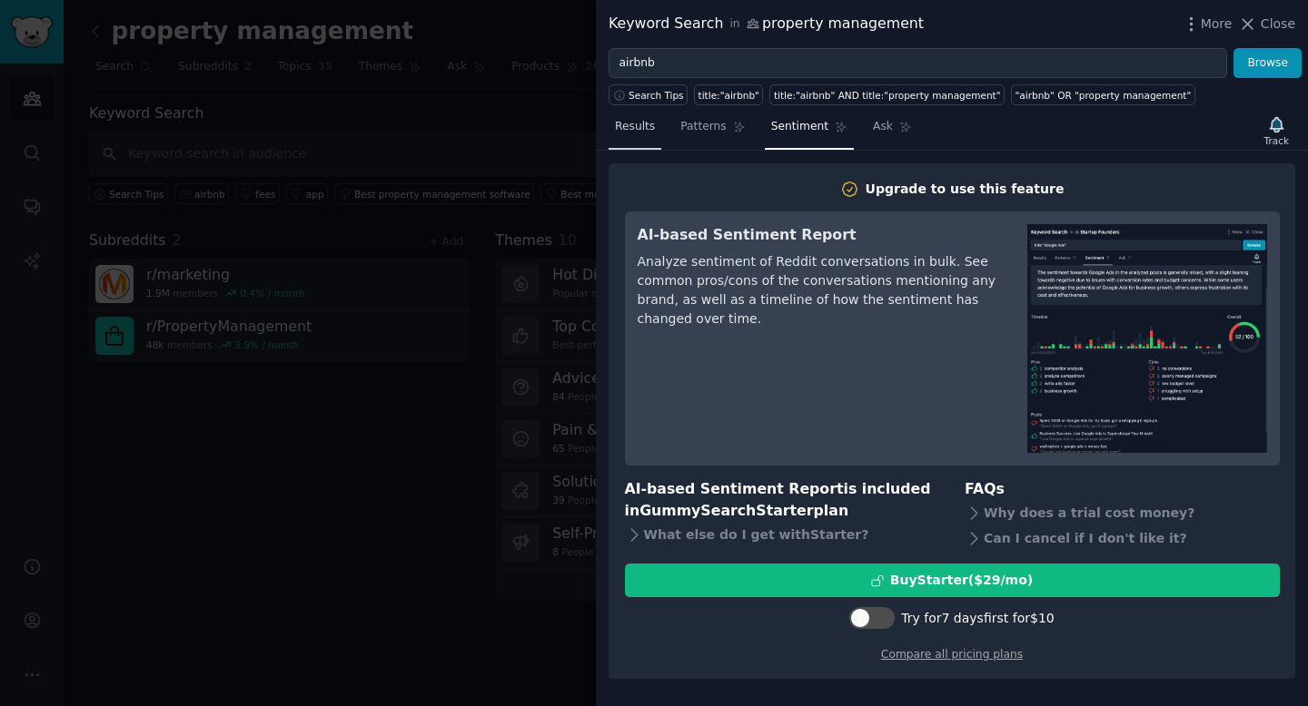
click at [657, 137] on link "Results" at bounding box center [634, 131] width 53 height 37
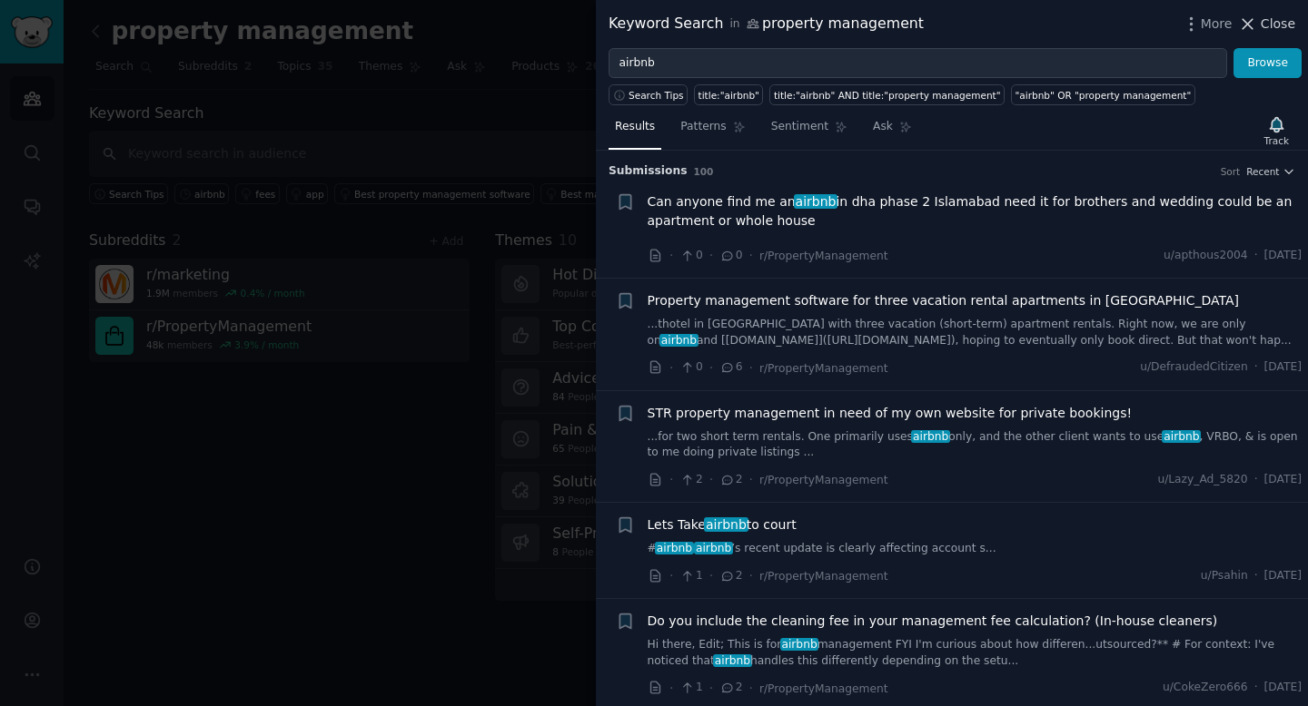
click at [1285, 33] on span "Close" at bounding box center [1277, 24] width 35 height 19
click at [1277, 16] on link "Add" at bounding box center [1248, 31] width 68 height 31
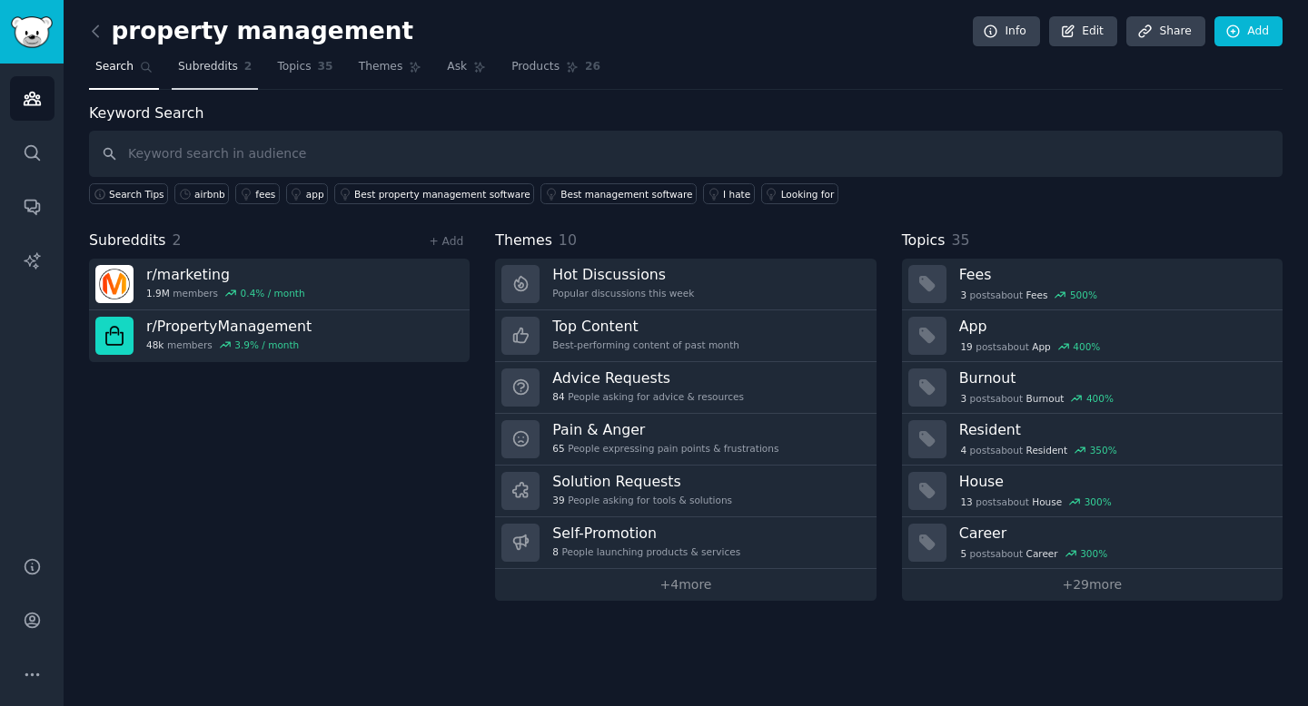
click at [199, 84] on link "Subreddits 2" at bounding box center [215, 71] width 86 height 37
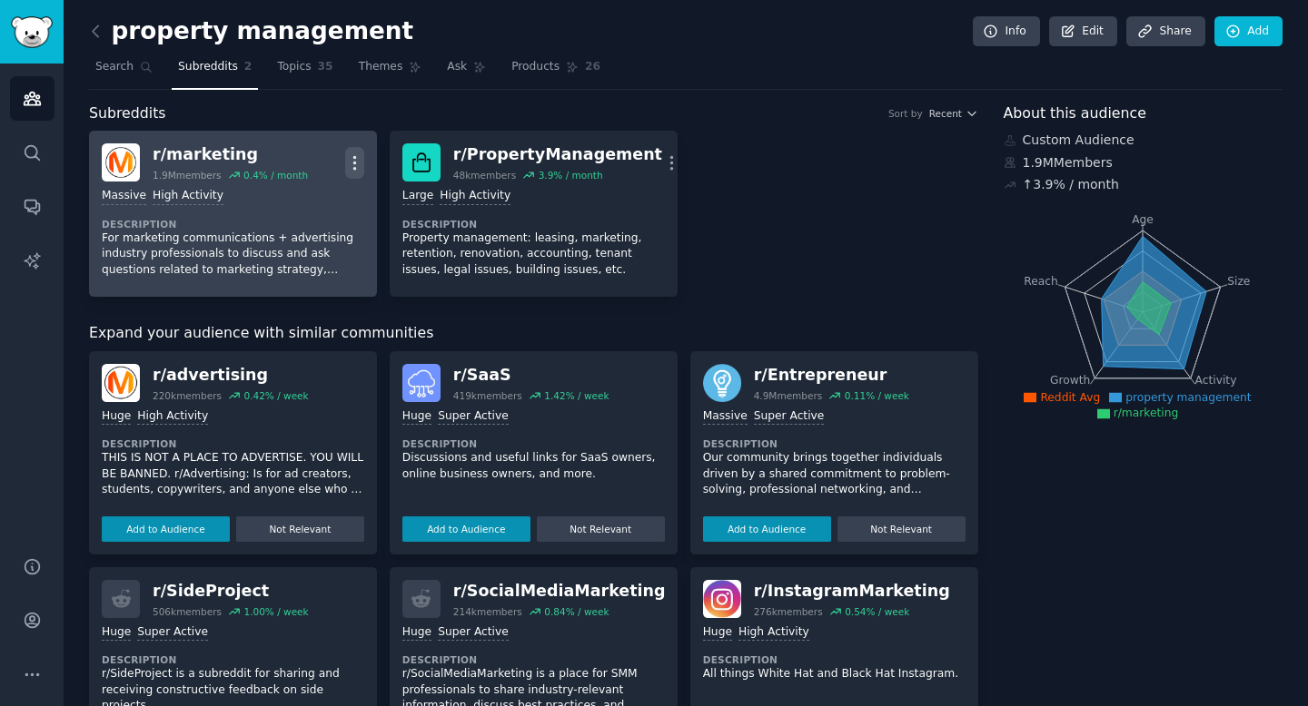
click at [345, 160] on icon "button" at bounding box center [354, 162] width 19 height 19
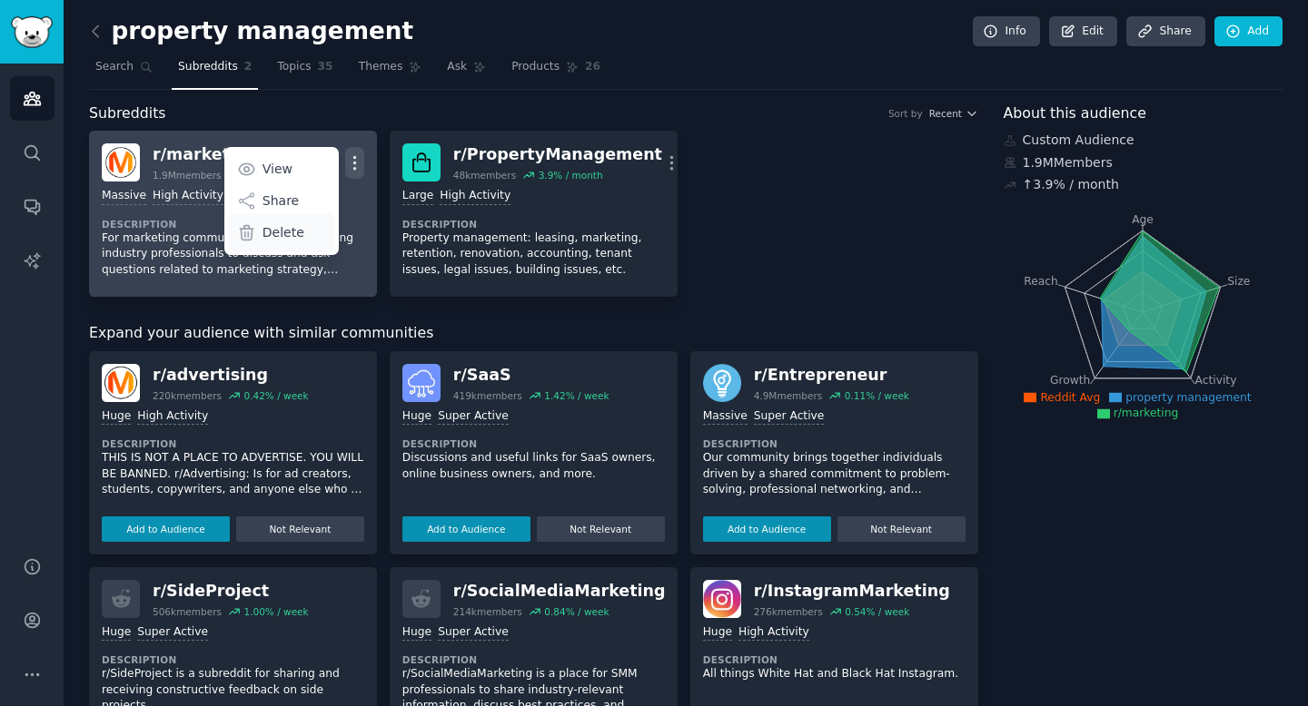
click at [296, 234] on p "Delete" at bounding box center [283, 232] width 42 height 19
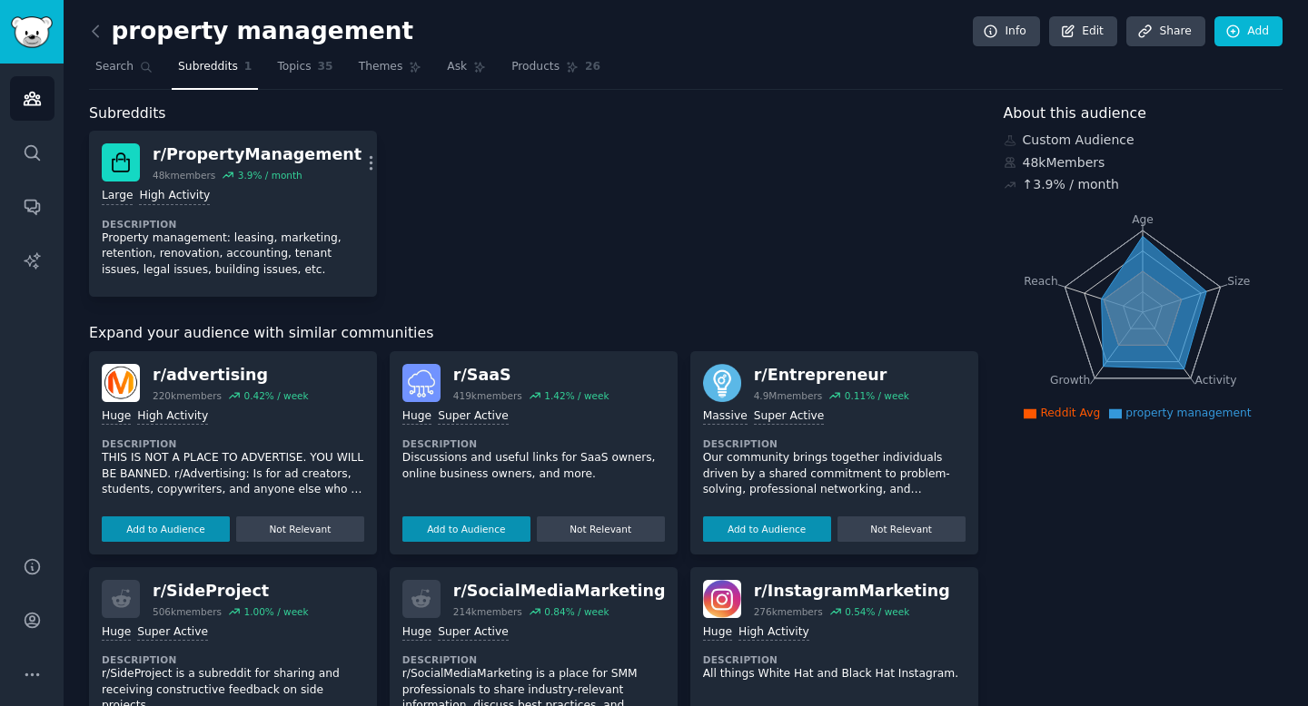
click at [410, 140] on div "r/ PropertyManagement 48k members 3.9 % / month More Large High Activity Descri…" at bounding box center [533, 214] width 889 height 166
click at [346, 113] on div "Subreddits" at bounding box center [533, 114] width 889 height 23
click at [35, 153] on icon "Sidebar" at bounding box center [32, 152] width 15 height 15
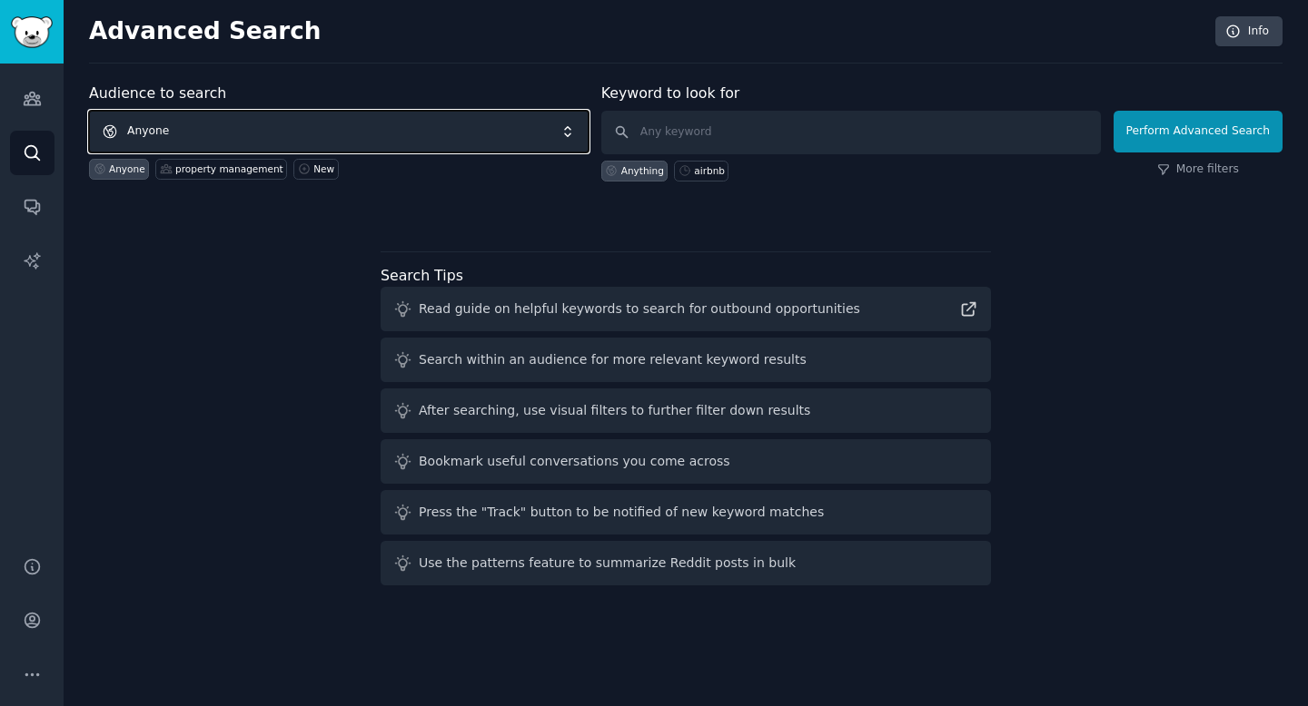
click at [353, 134] on span "Anyone" at bounding box center [338, 132] width 499 height 42
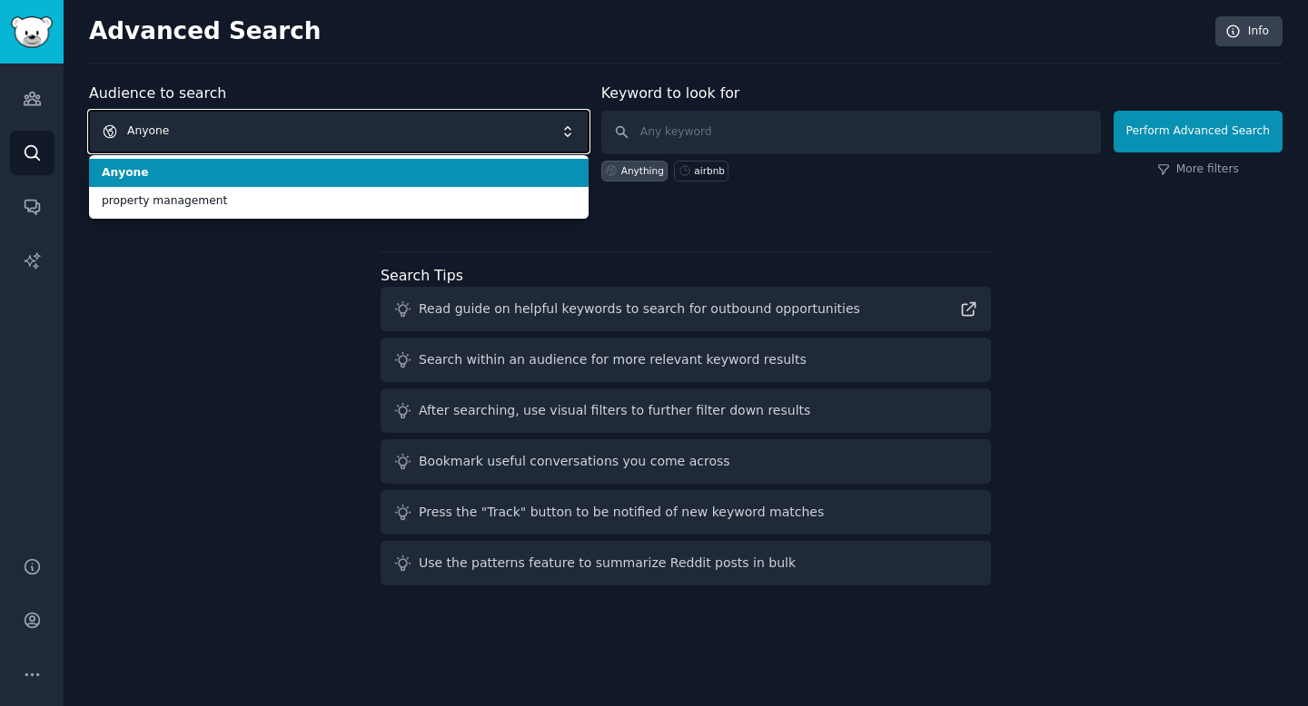
click at [371, 139] on span "Anyone" at bounding box center [338, 132] width 499 height 42
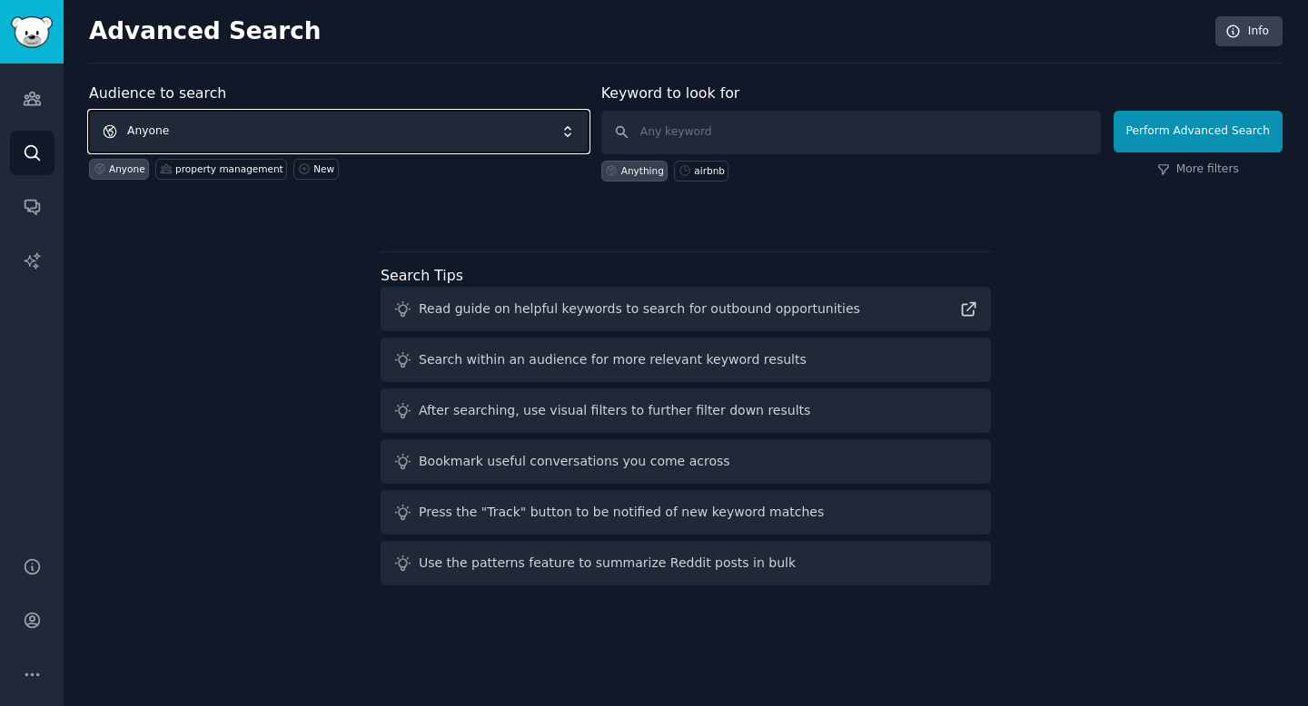
click at [272, 126] on span "Anyone" at bounding box center [338, 132] width 499 height 42
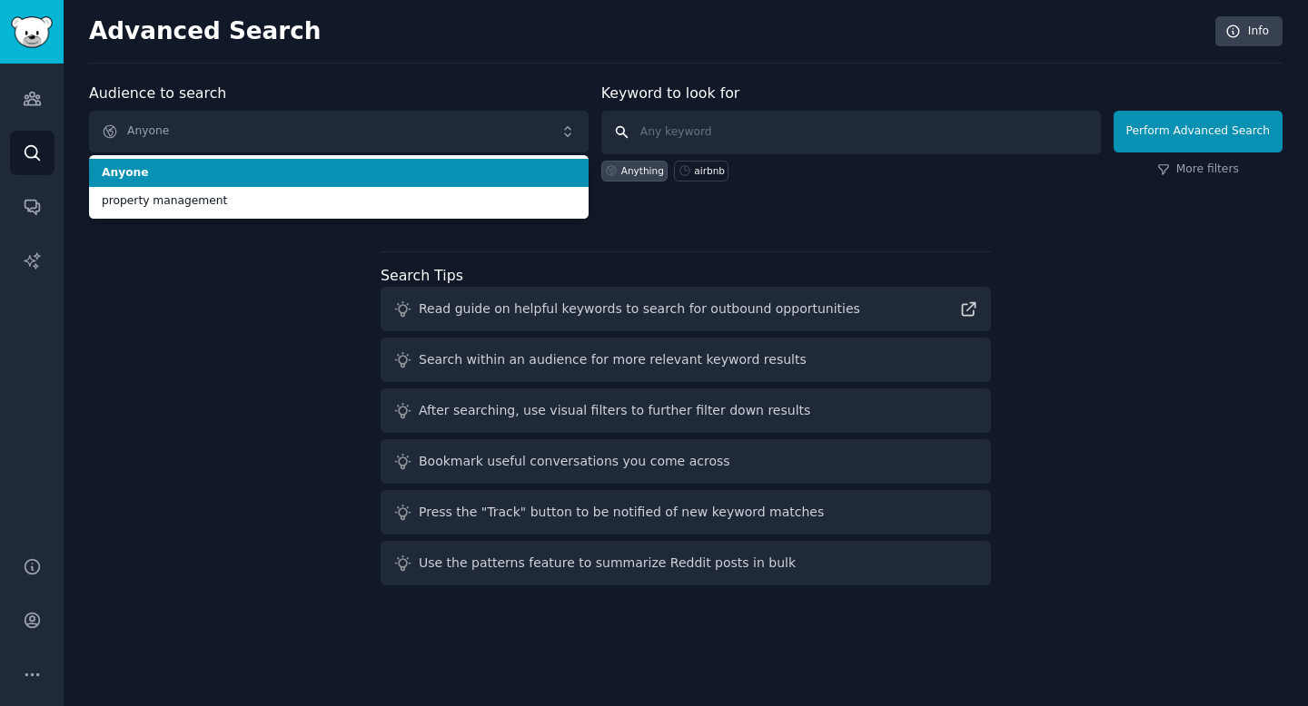
click at [663, 123] on input "text" at bounding box center [850, 133] width 499 height 44
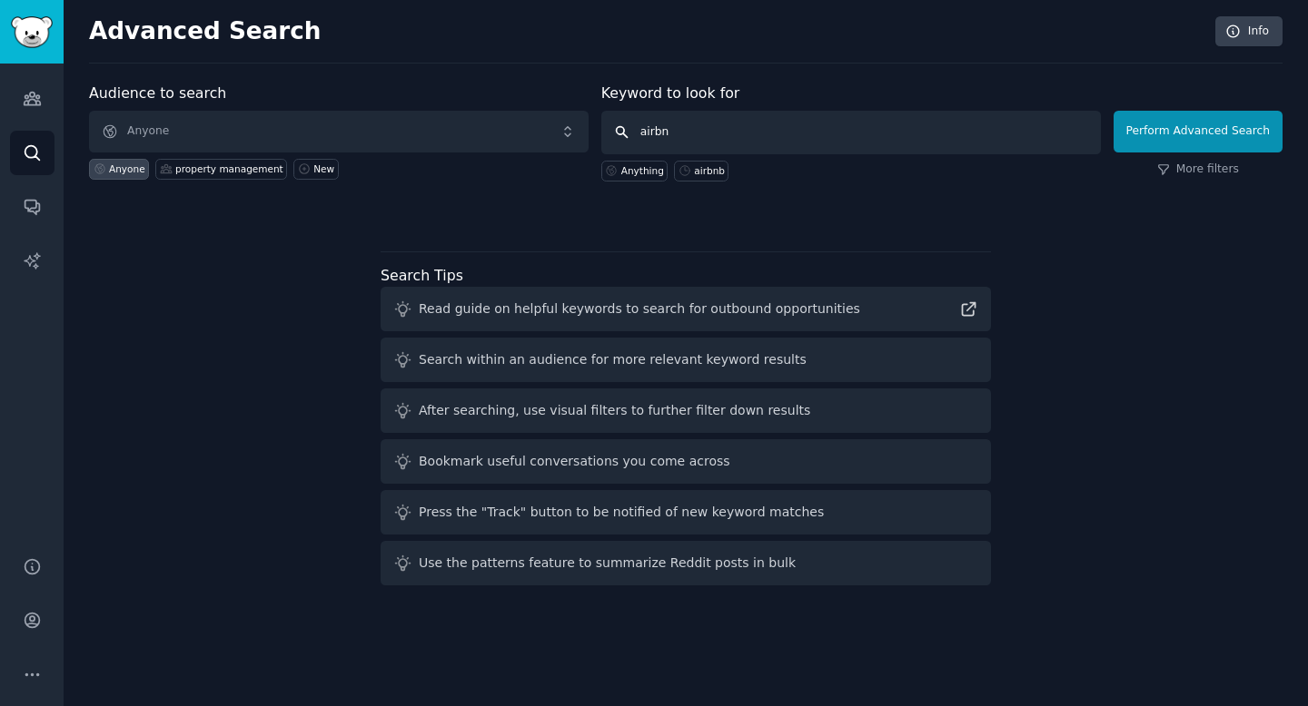
type input "airbnb"
click button "Perform Advanced Search" at bounding box center [1197, 132] width 169 height 42
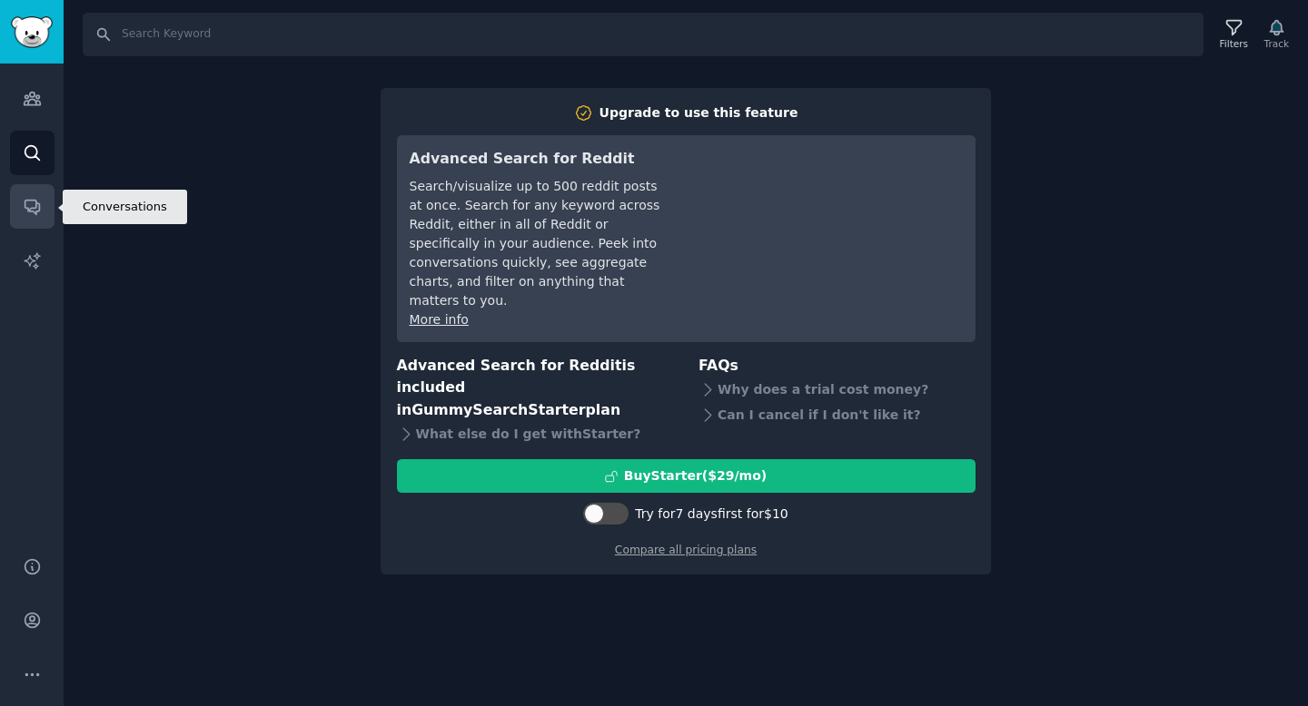
click at [39, 194] on link "Conversations" at bounding box center [32, 206] width 44 height 44
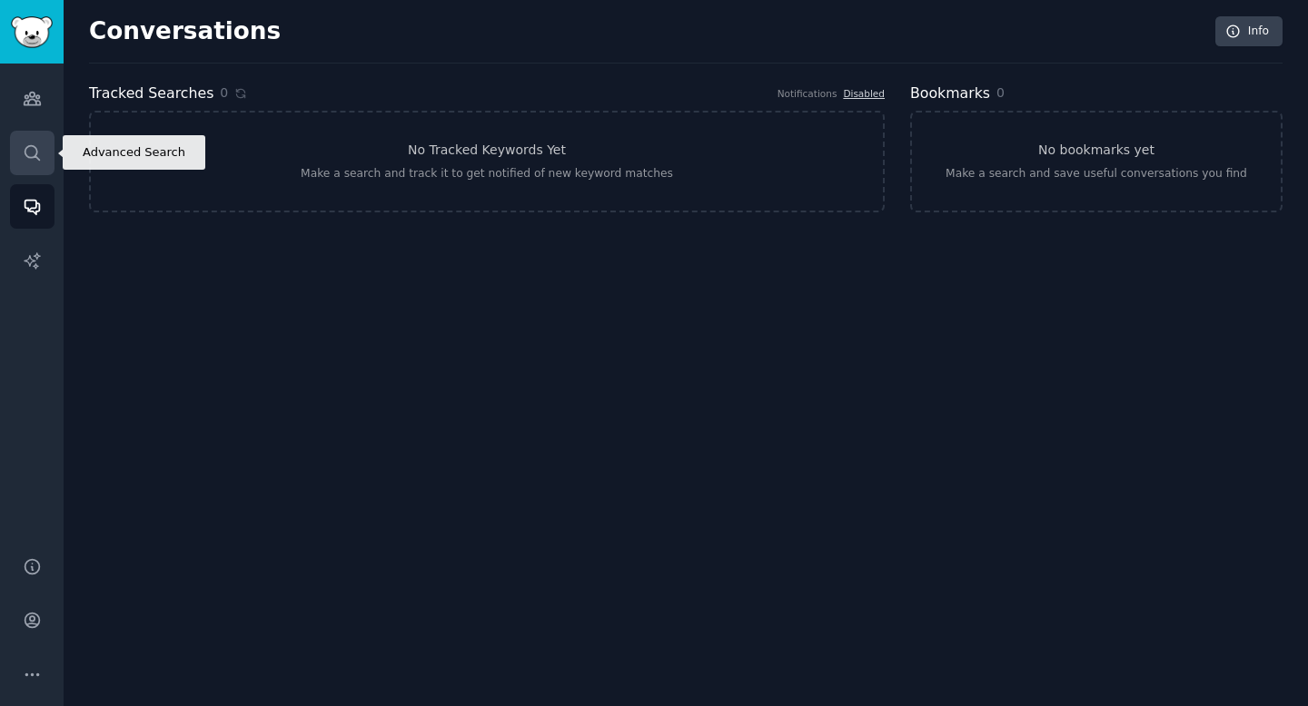
click at [40, 164] on link "Search" at bounding box center [32, 153] width 44 height 44
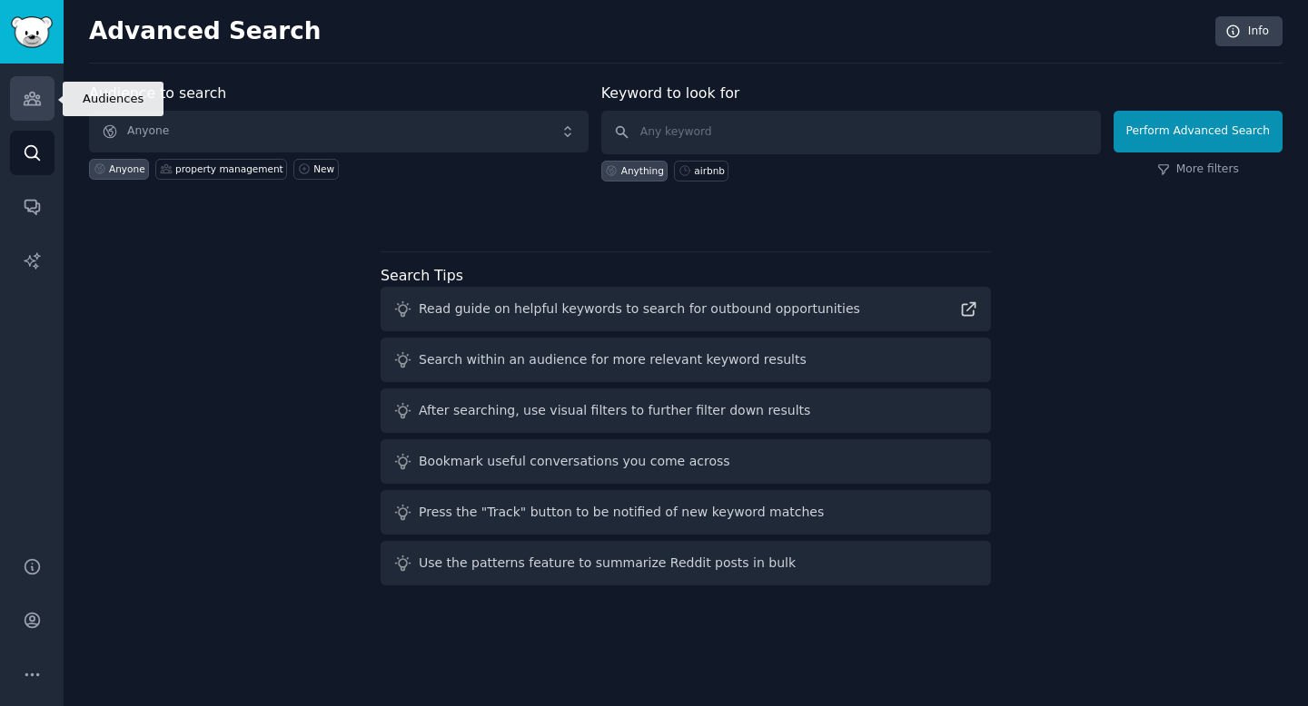
click at [36, 94] on icon "Sidebar" at bounding box center [32, 98] width 19 height 19
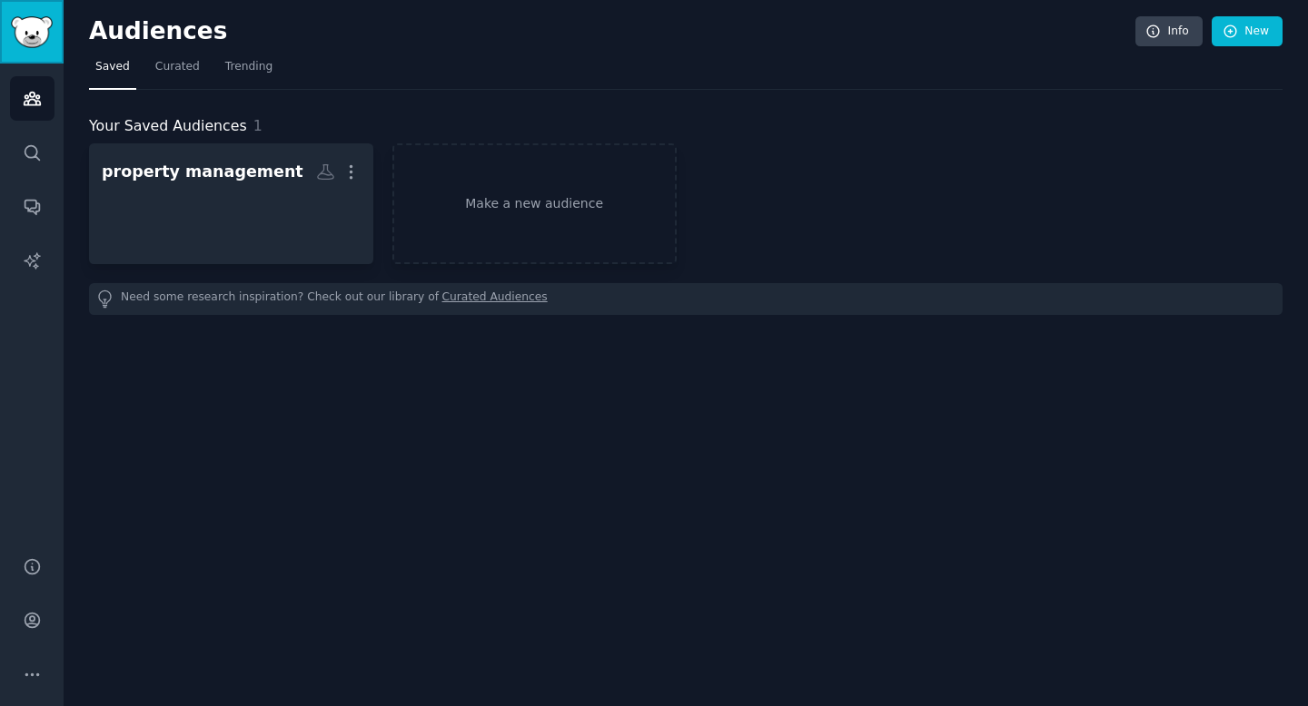
click at [35, 25] on img "Sidebar" at bounding box center [32, 32] width 42 height 32
click at [35, 34] on img "Sidebar" at bounding box center [32, 32] width 42 height 32
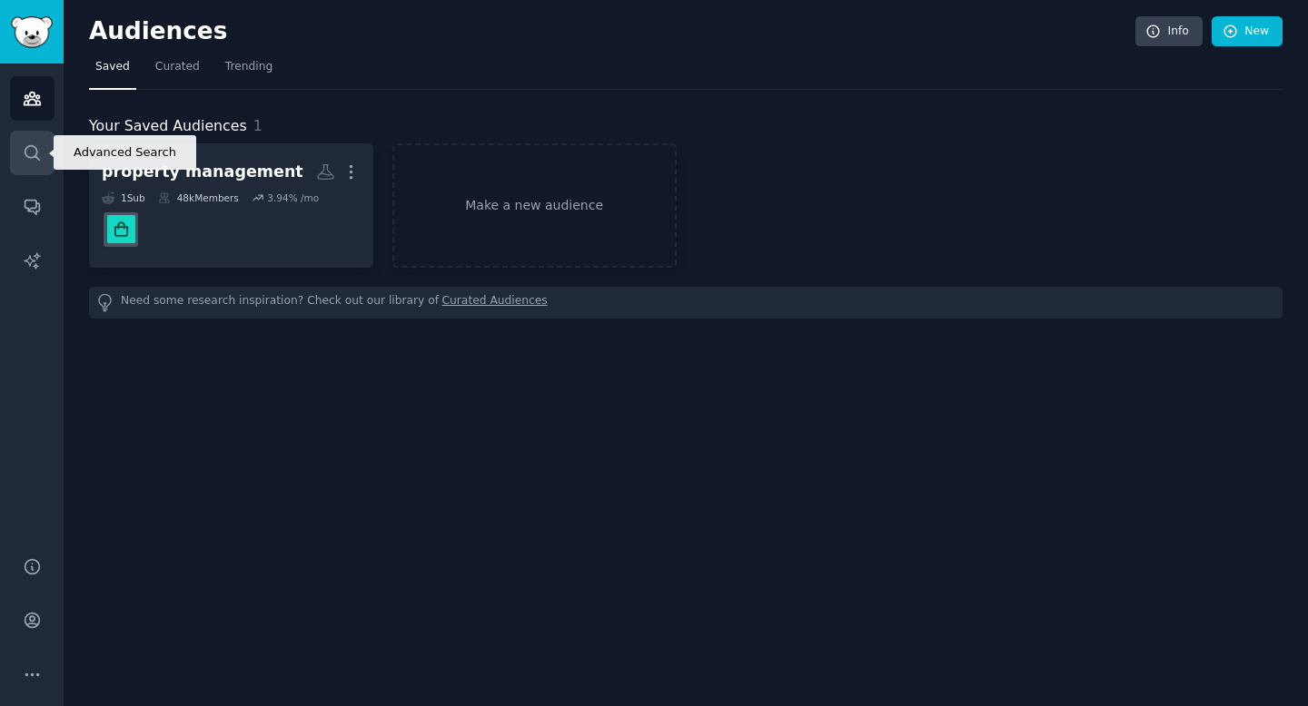
click at [41, 157] on link "Search" at bounding box center [32, 153] width 44 height 44
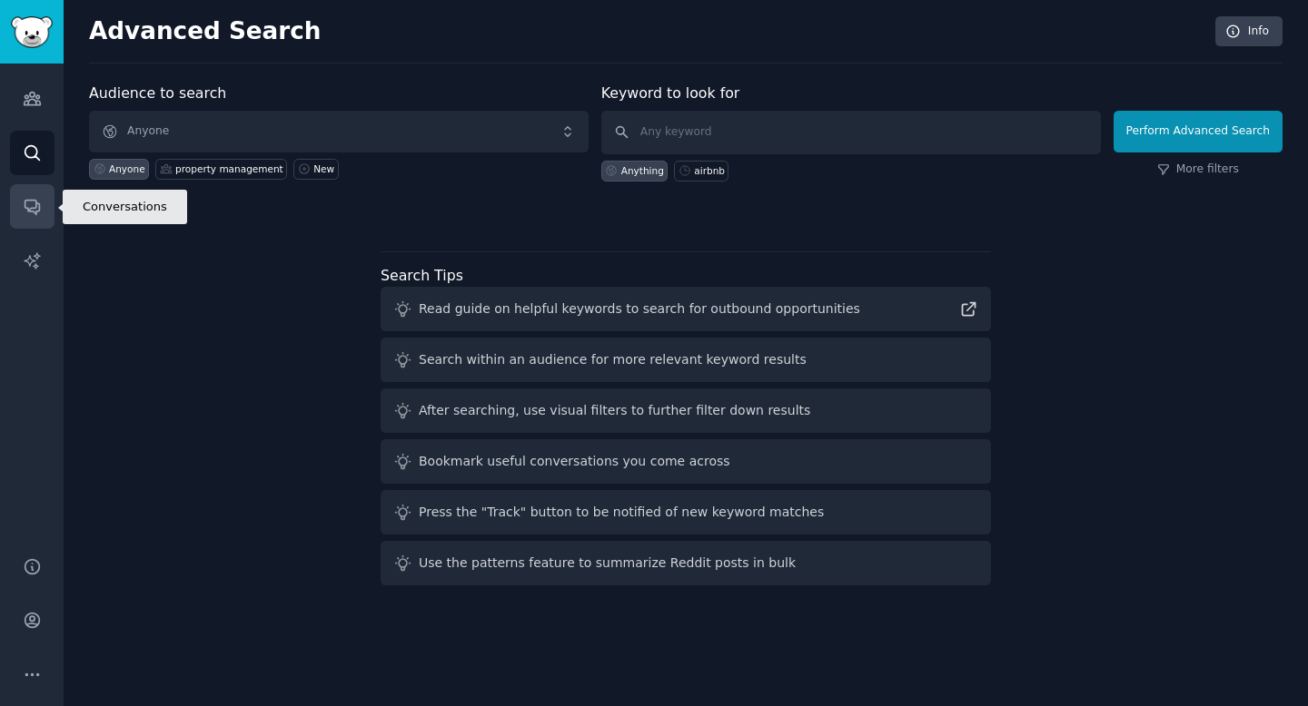
click at [41, 186] on link "Conversations" at bounding box center [32, 206] width 44 height 44
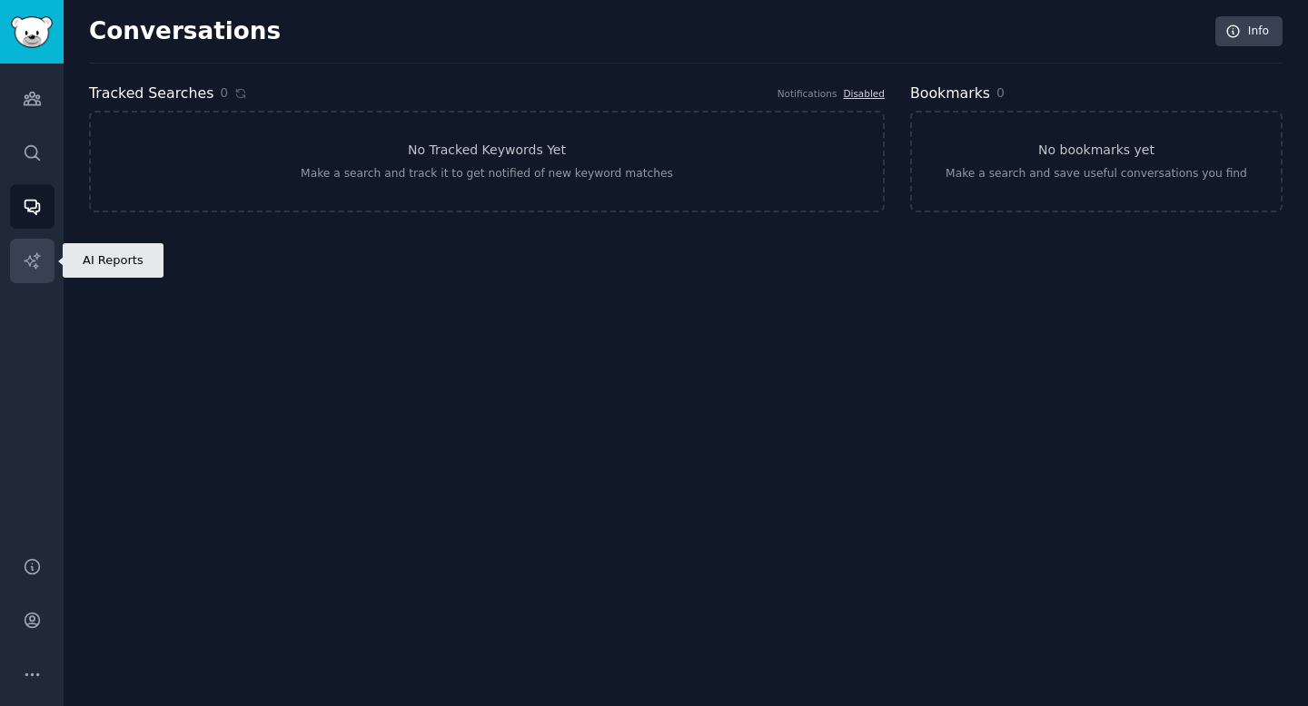
click at [47, 247] on link "AI Reports" at bounding box center [32, 261] width 44 height 44
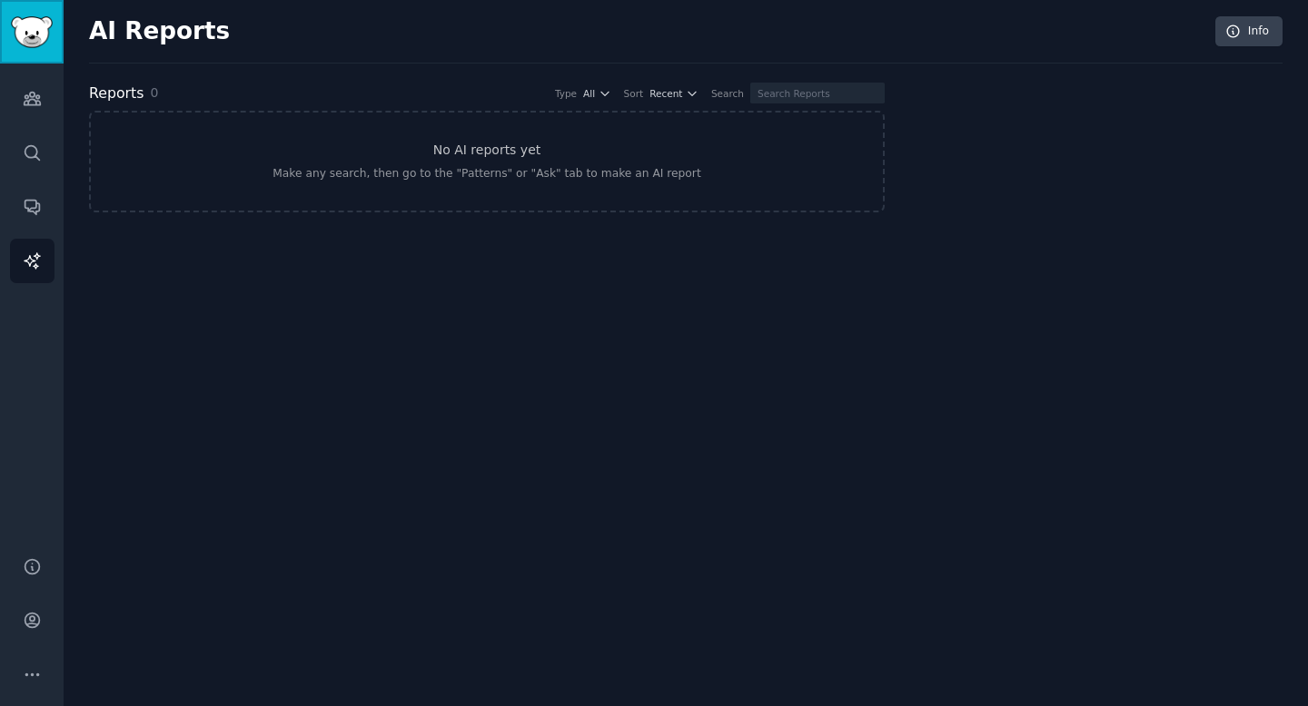
click at [31, 38] on img "Sidebar" at bounding box center [32, 32] width 42 height 32
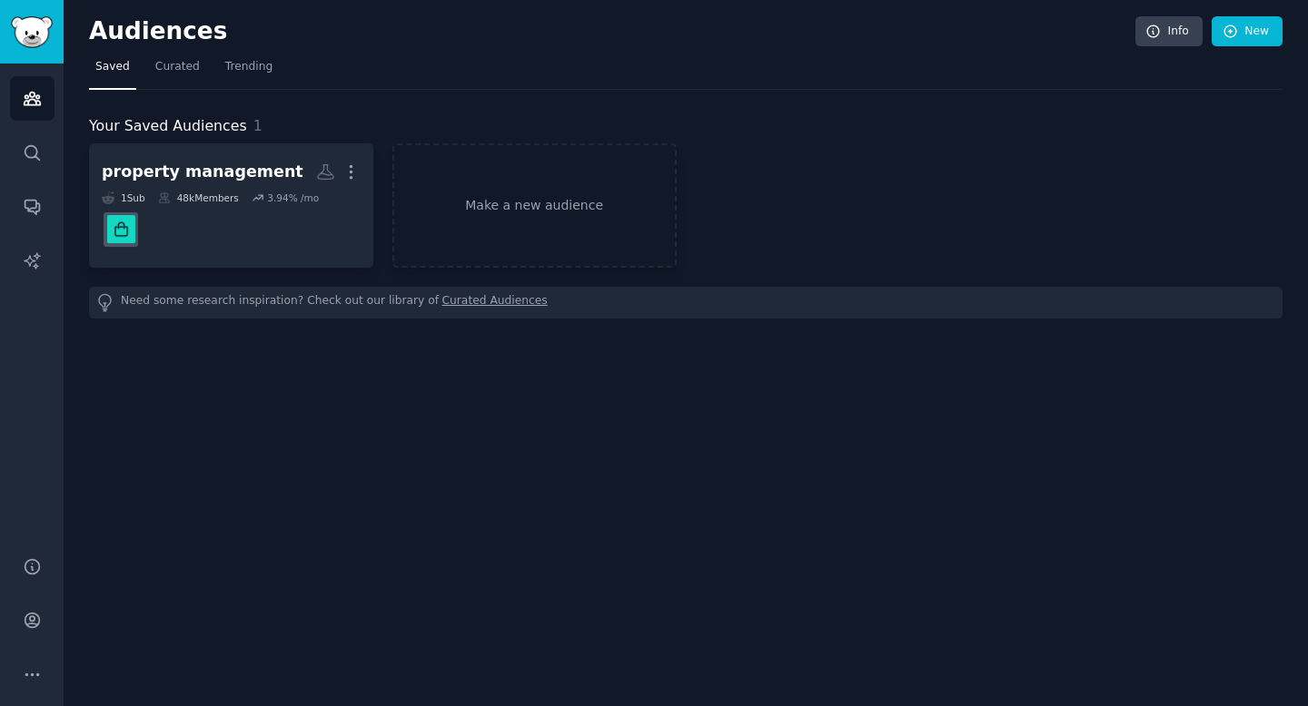
click at [204, 84] on nav "Saved Curated Trending" at bounding box center [685, 71] width 1193 height 37
click at [260, 68] on span "Trending" at bounding box center [248, 67] width 47 height 16
